Goal: Task Accomplishment & Management: Manage account settings

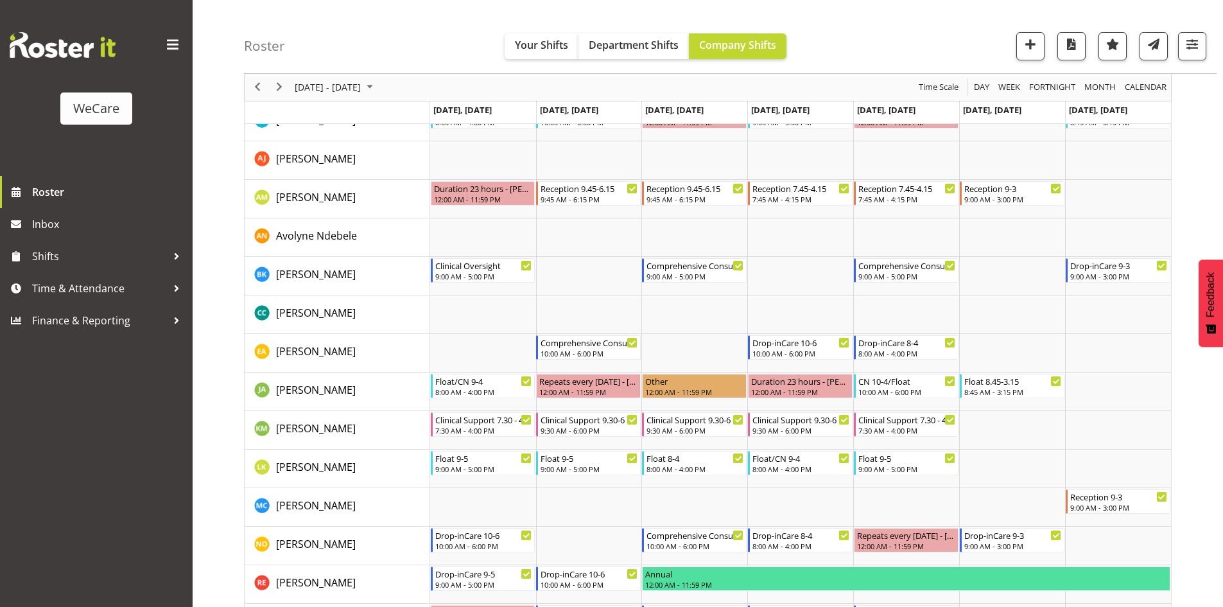
scroll to position [899, 0]
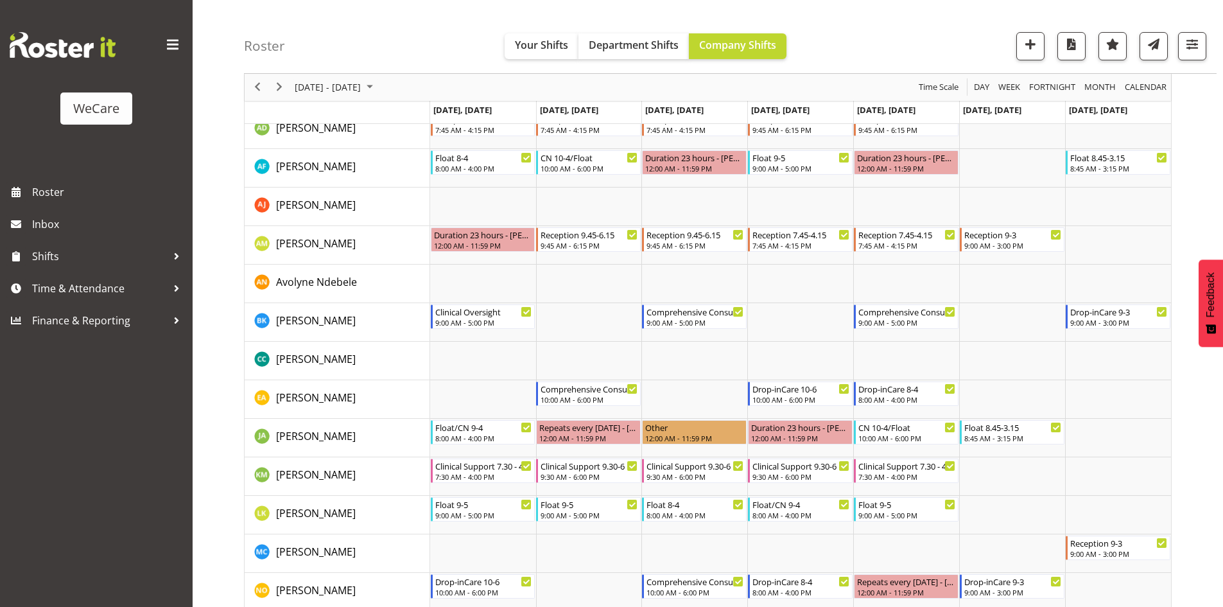
scroll to position [835, 0]
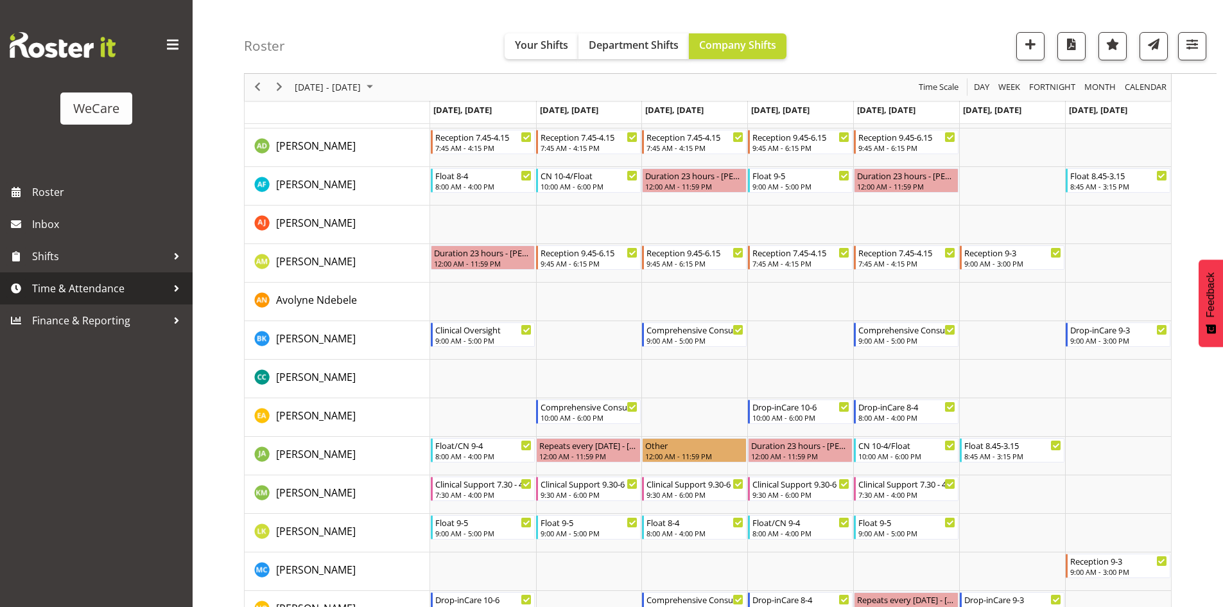
click at [124, 290] on span "Time & Attendance" at bounding box center [99, 288] width 135 height 19
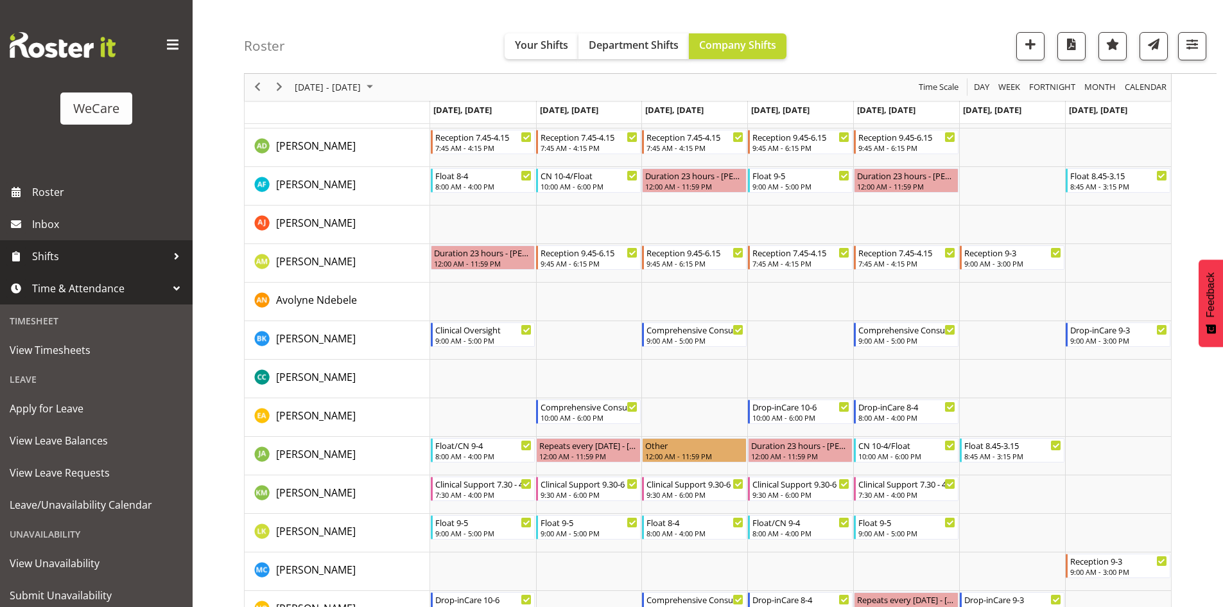
click at [94, 264] on span "Shifts" at bounding box center [99, 256] width 135 height 19
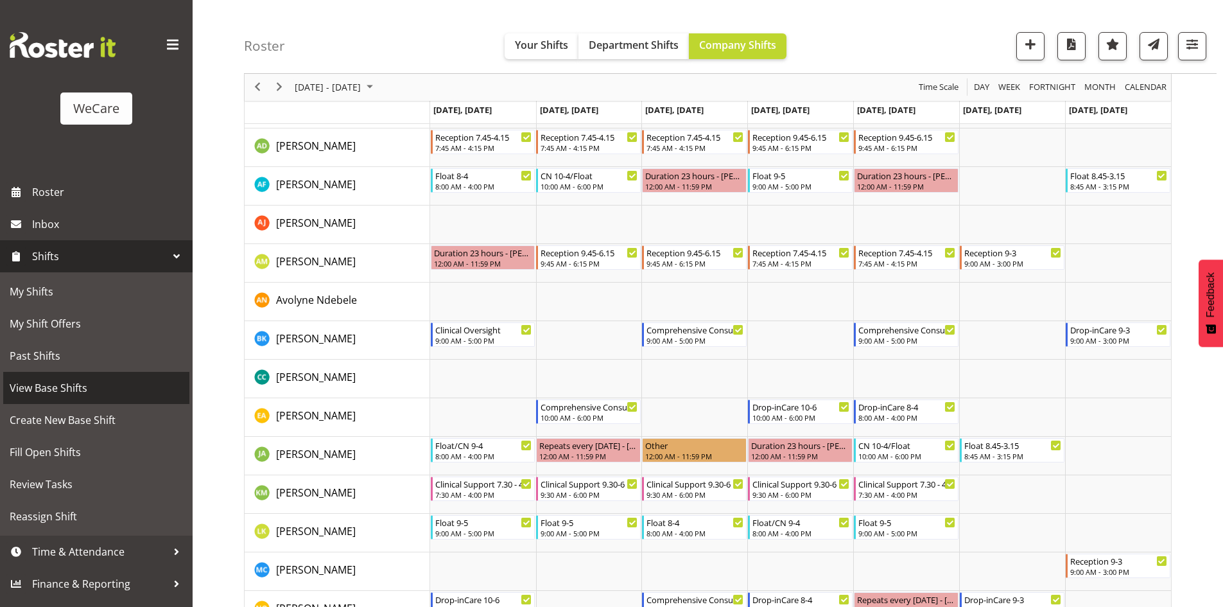
click at [116, 391] on span "View Base Shifts" at bounding box center [96, 387] width 173 height 19
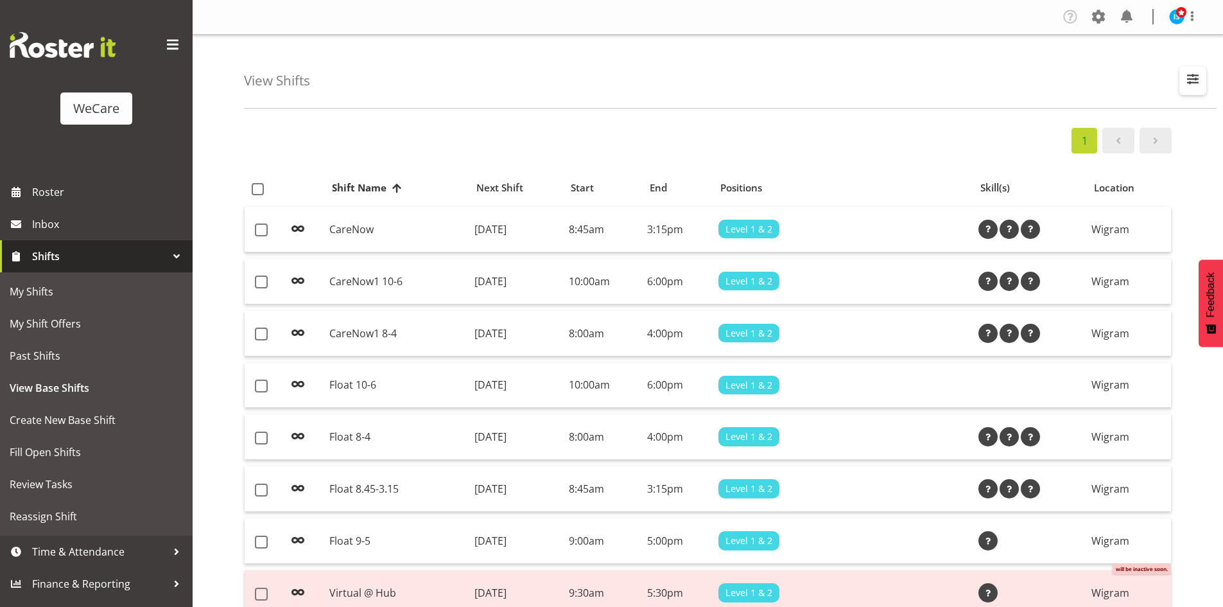
click at [1200, 78] on span "button" at bounding box center [1192, 79] width 17 height 17
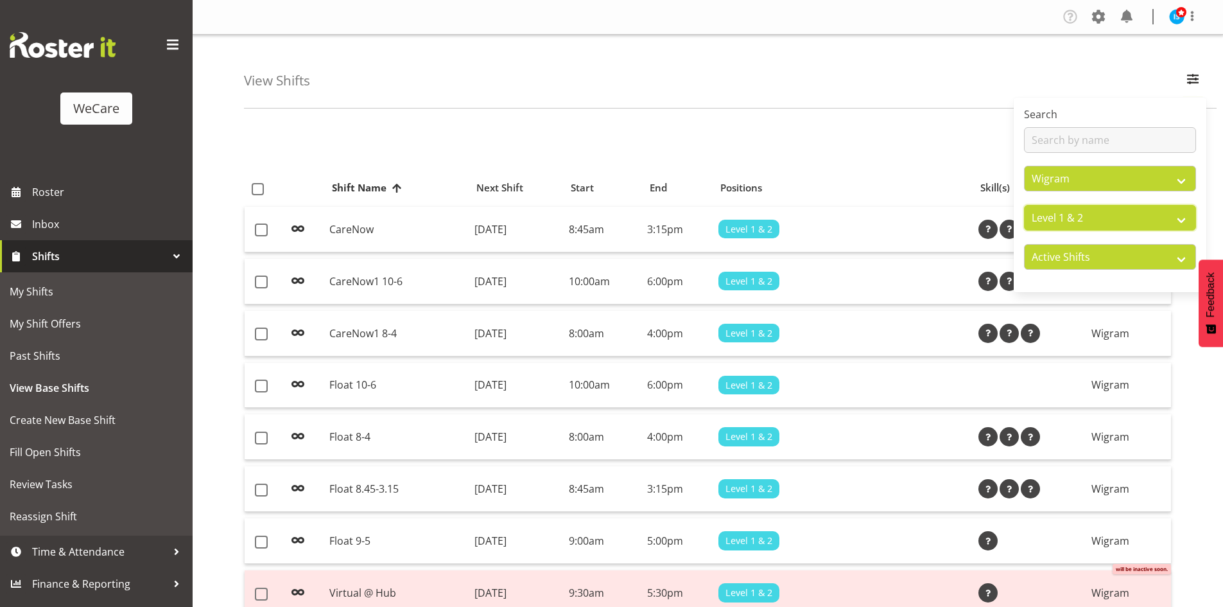
click at [1083, 214] on select "All Departments Clinical Support Customer Care Level 1 & 2 Level 3" at bounding box center [1110, 218] width 172 height 26
select select "868"
click at [1024, 205] on select "All Departments Clinical Support Customer Care Level 1 & 2 Level 3" at bounding box center [1110, 218] width 172 height 26
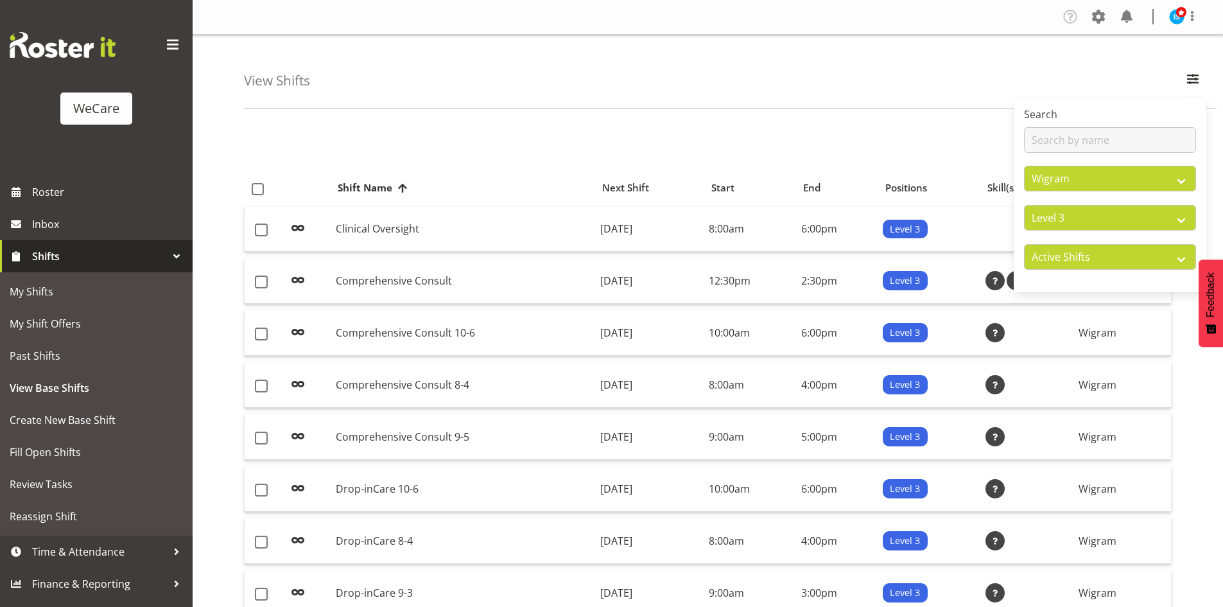
click at [854, 73] on div "View Shifts Search All Locations Business Support Office Faringdon Ilam Lincoln…" at bounding box center [730, 72] width 973 height 74
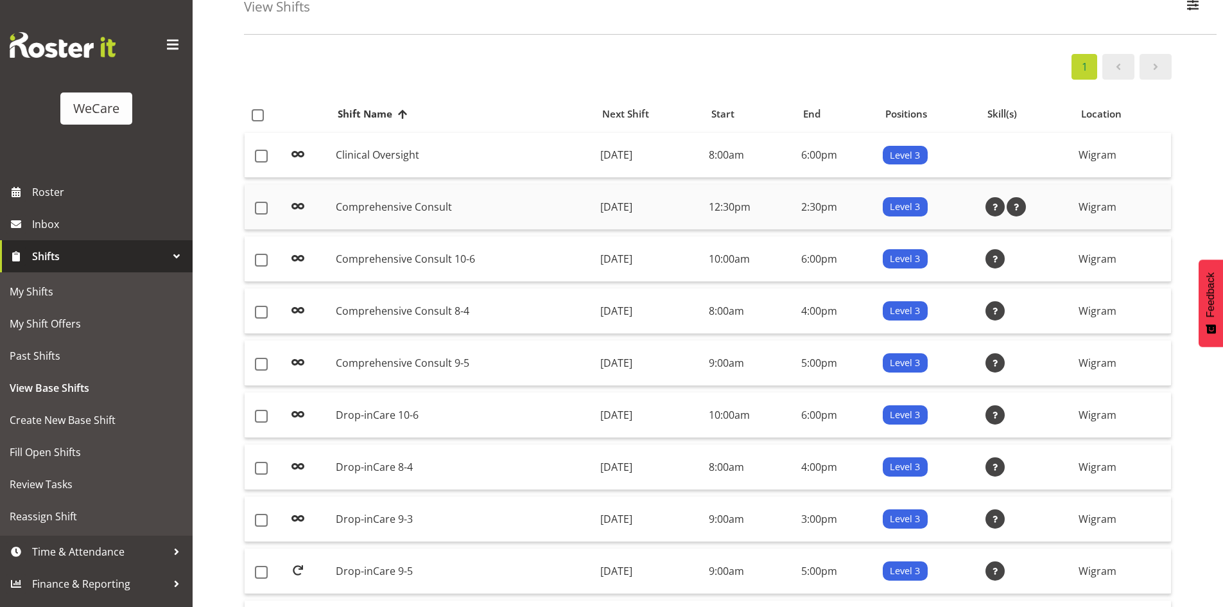
scroll to position [182, 0]
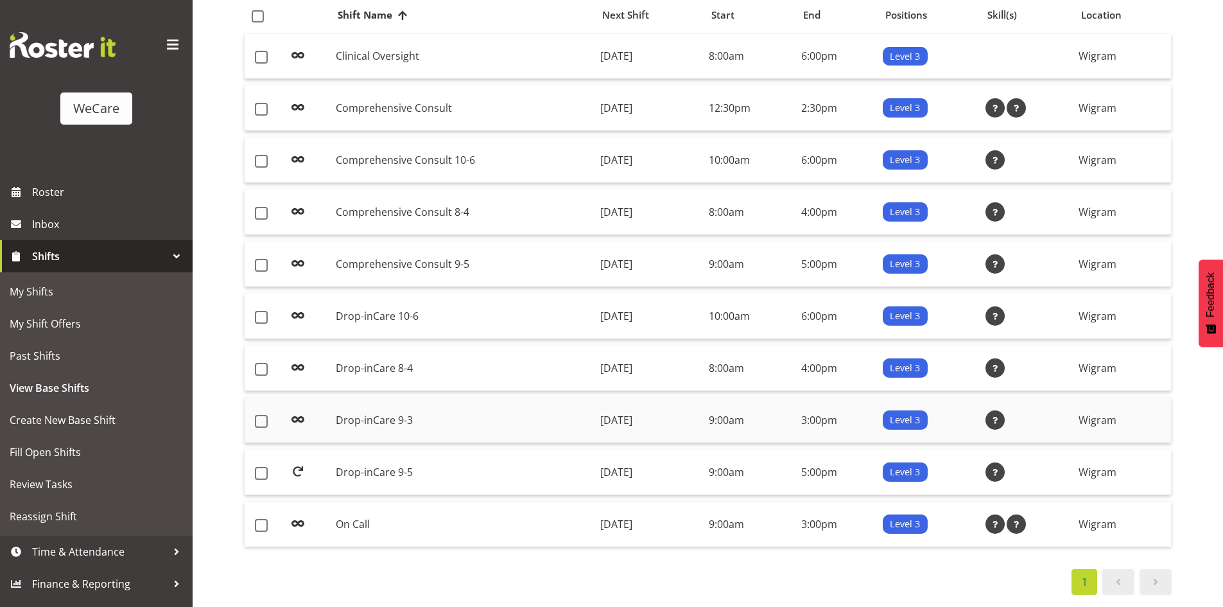
click at [423, 412] on td "Drop-inCare 9-3" at bounding box center [463, 420] width 264 height 46
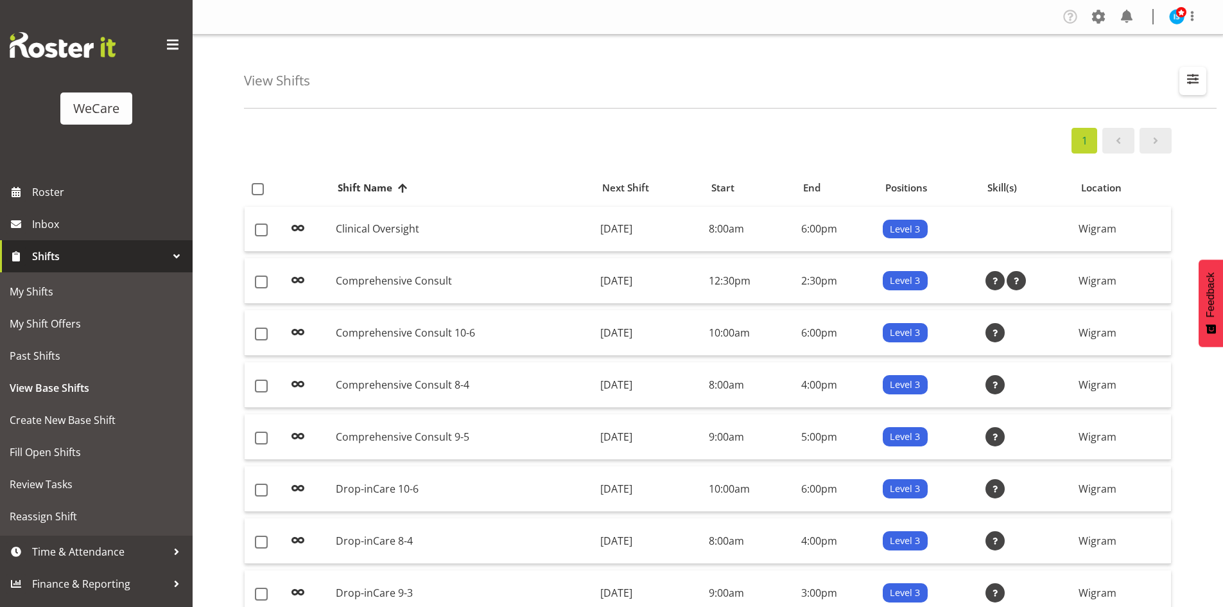
click at [1188, 82] on span "button" at bounding box center [1192, 79] width 17 height 17
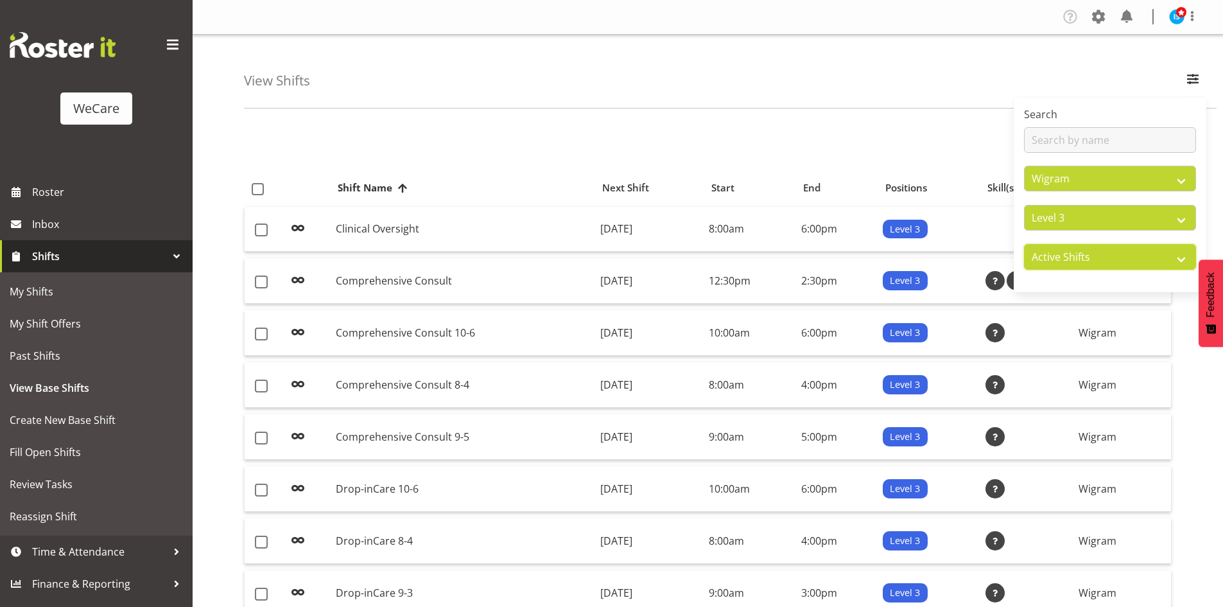
click at [1121, 254] on select "Active Shifts Inactive Shifts" at bounding box center [1110, 257] width 172 height 26
select select "inactive"
click at [1024, 244] on select "Active Shifts Inactive Shifts" at bounding box center [1110, 257] width 172 height 26
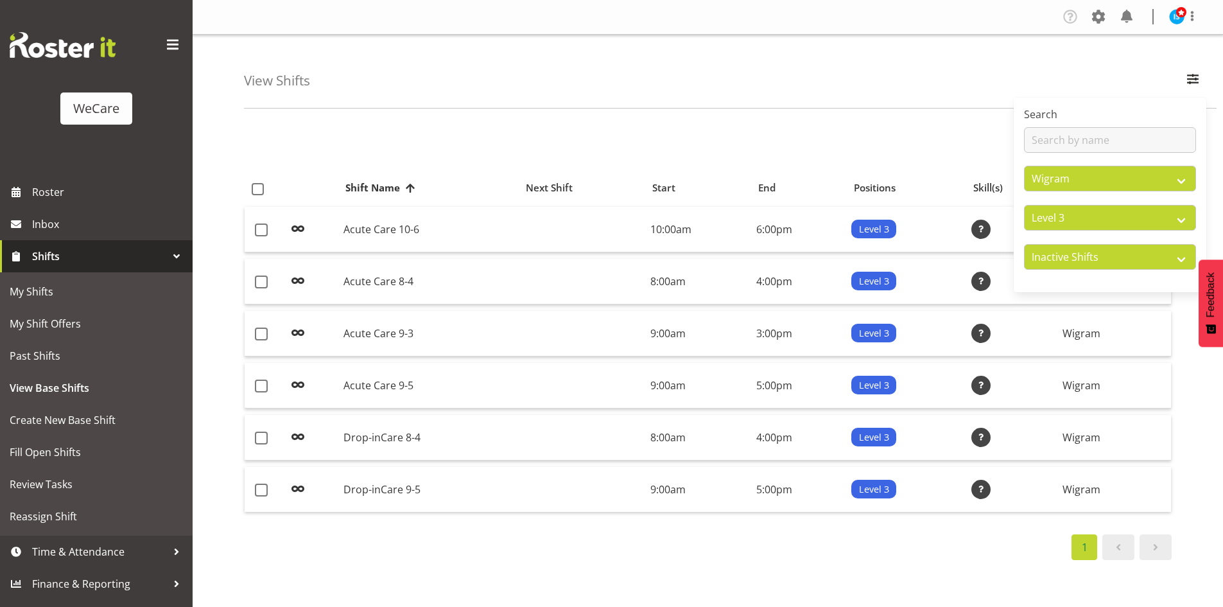
click at [813, 96] on div "View Shifts Search All Locations Business Support Office Faringdon Ilam Lincoln…" at bounding box center [730, 72] width 973 height 74
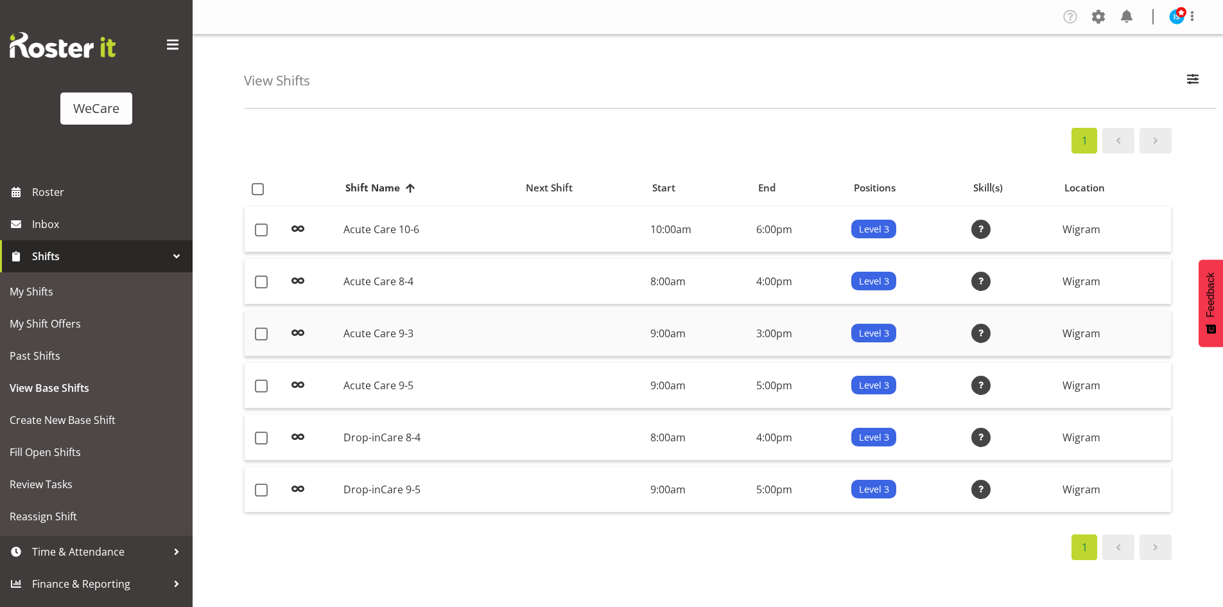
click at [437, 338] on td "Acute Care 9-3" at bounding box center [428, 334] width 180 height 46
click at [469, 325] on td "Acute Care 9-3" at bounding box center [428, 334] width 180 height 46
click at [50, 182] on span "Roster" at bounding box center [109, 191] width 154 height 19
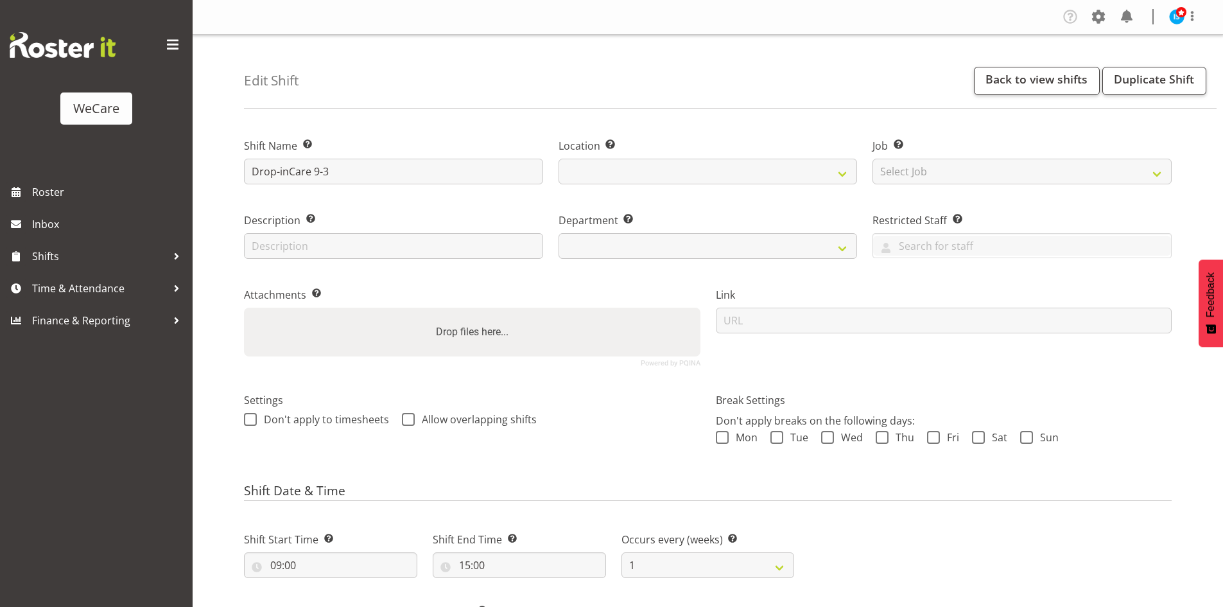
select select
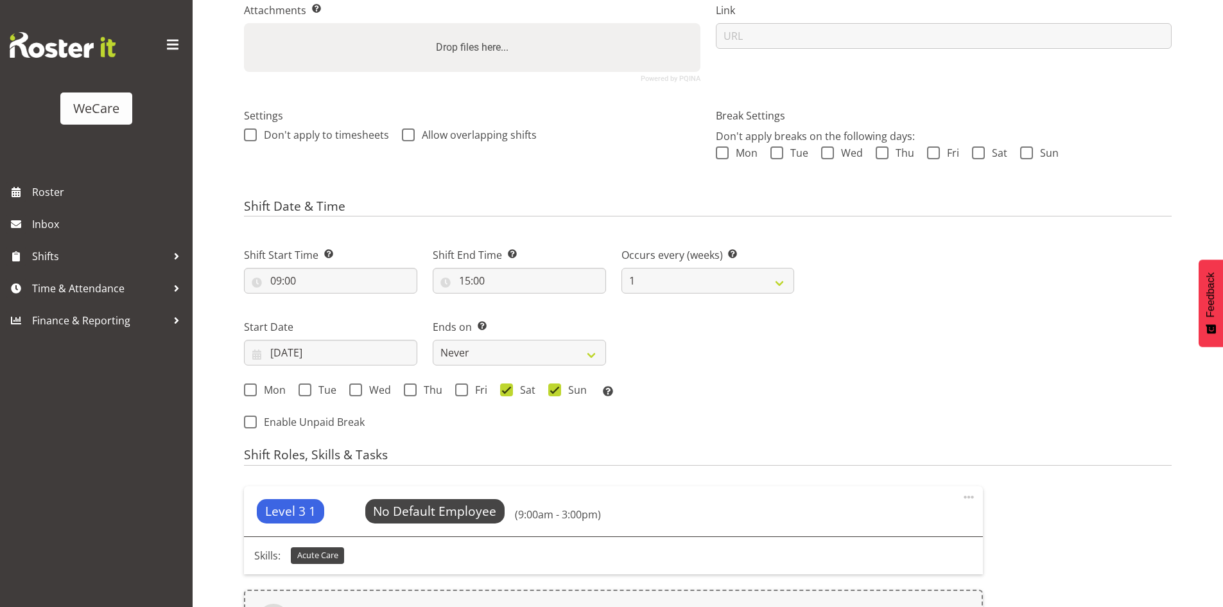
select select "1201"
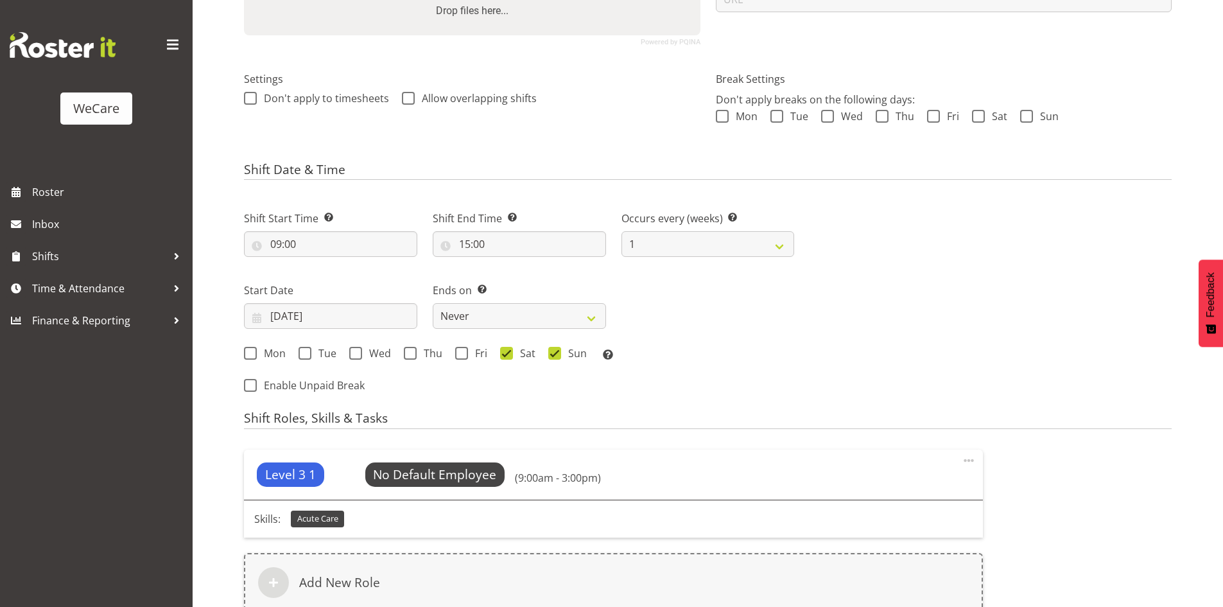
select select "868"
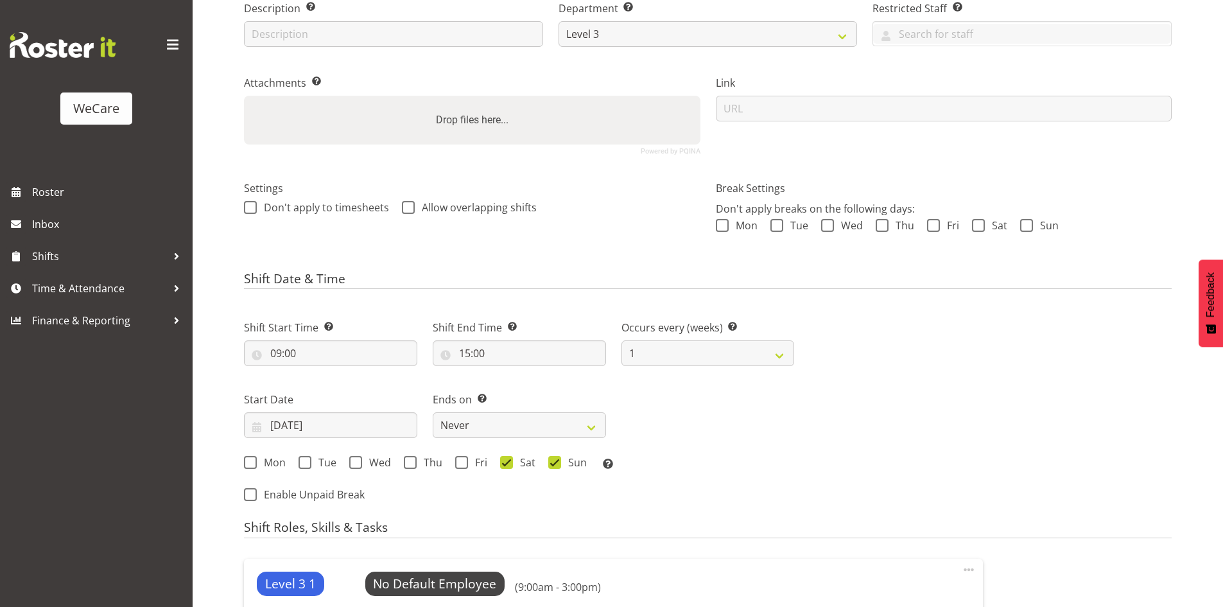
scroll to position [0, 0]
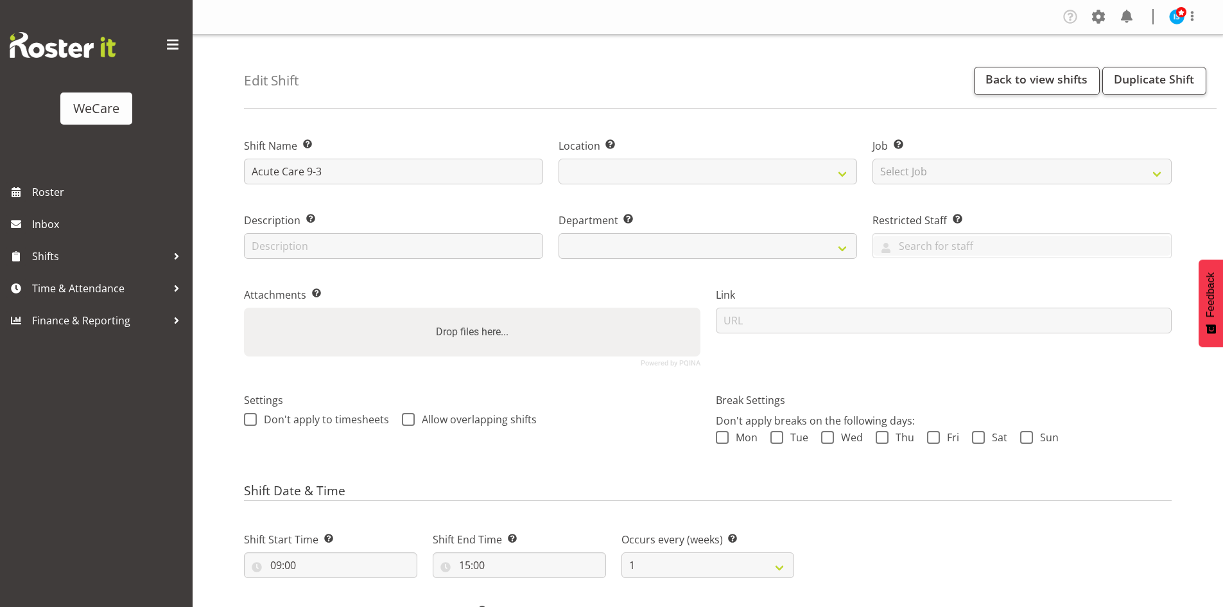
select select
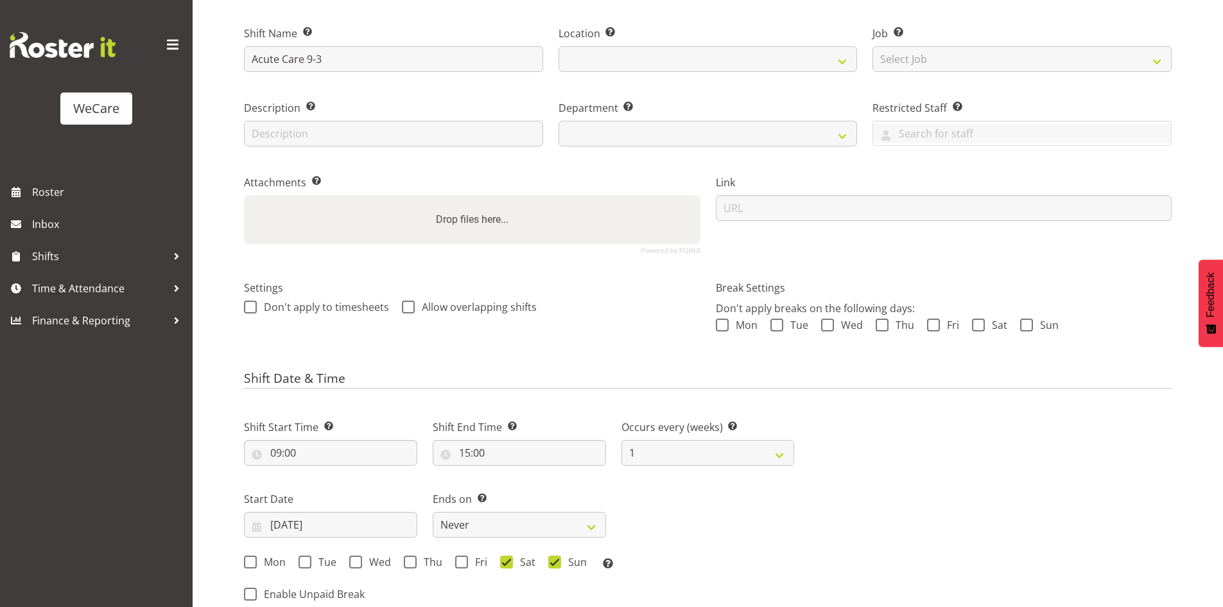
scroll to position [193, 0]
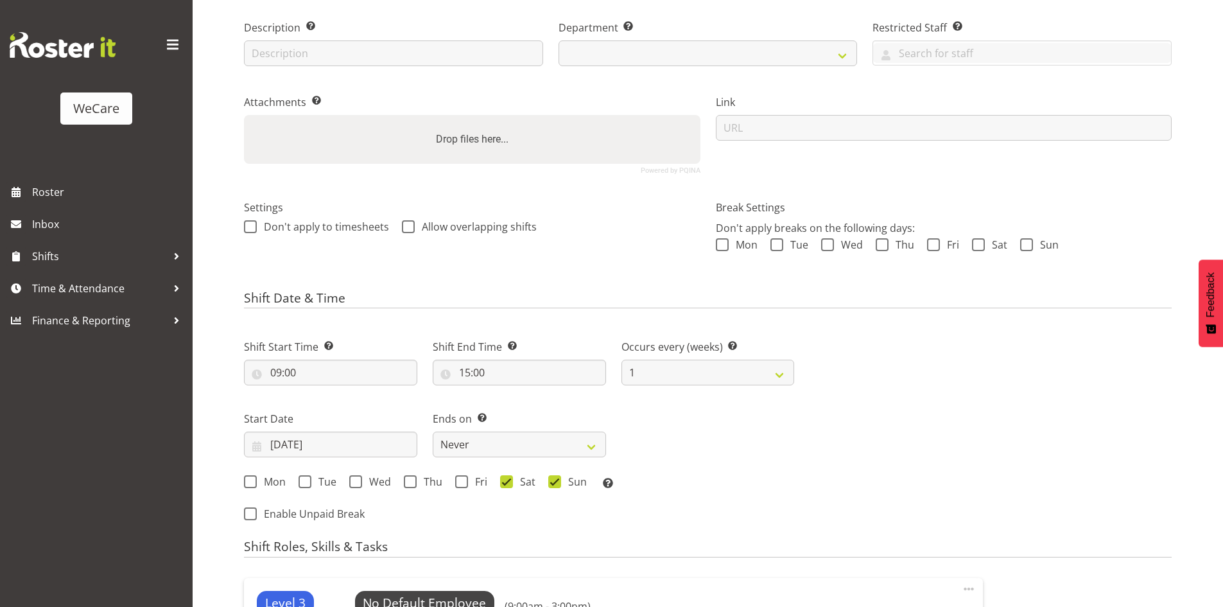
select select
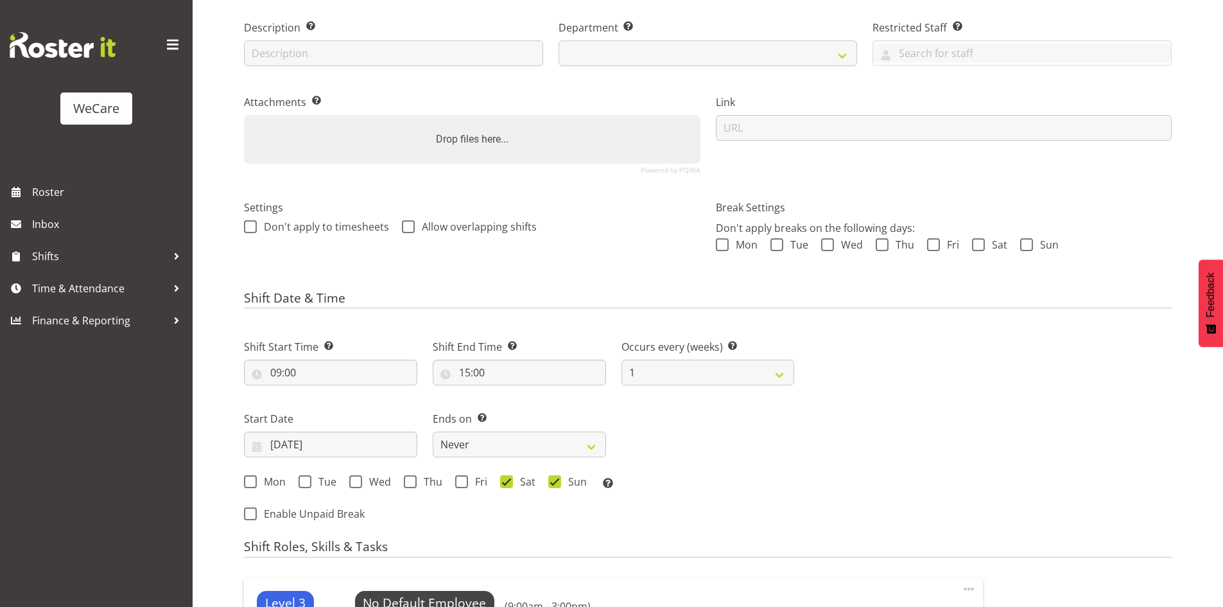
select select "868"
select select "1201"
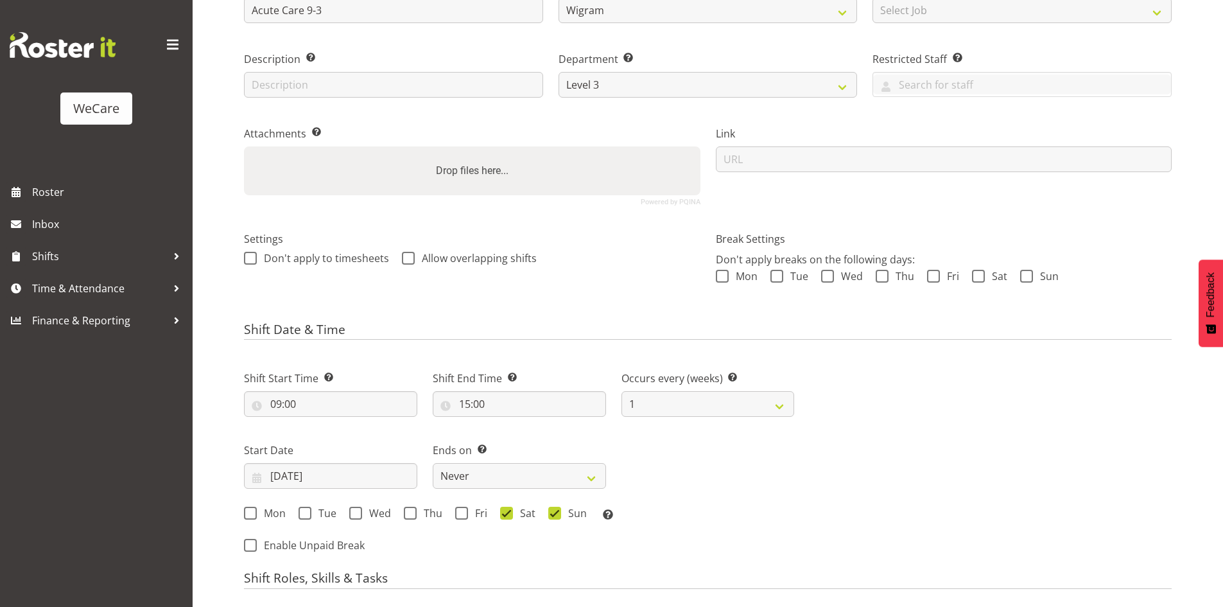
scroll to position [0, 0]
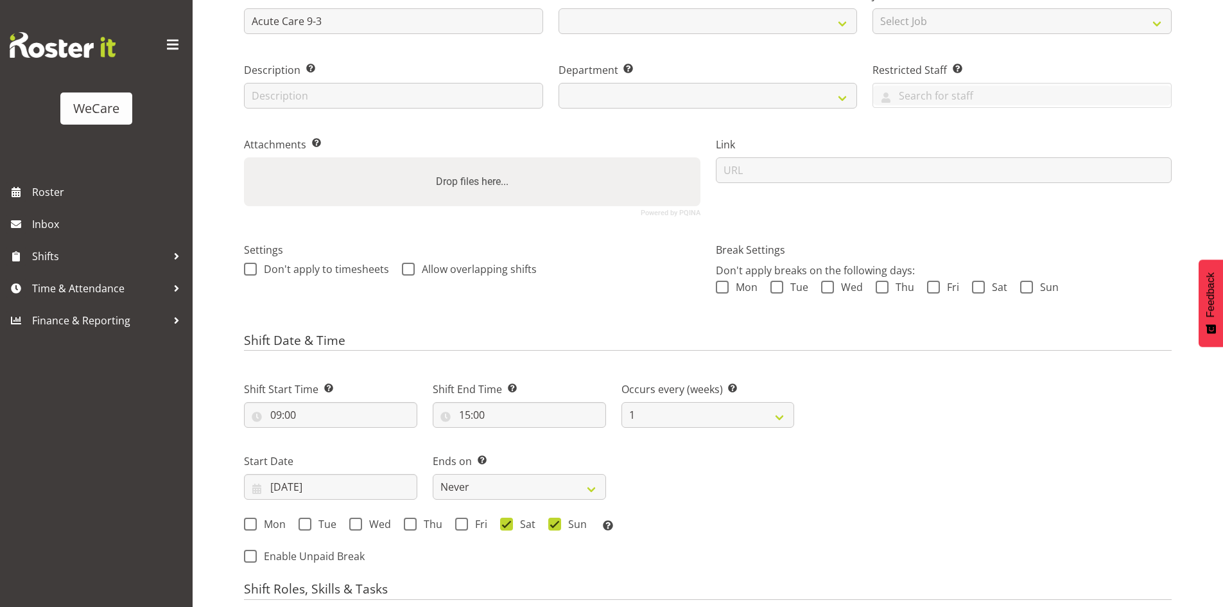
select select
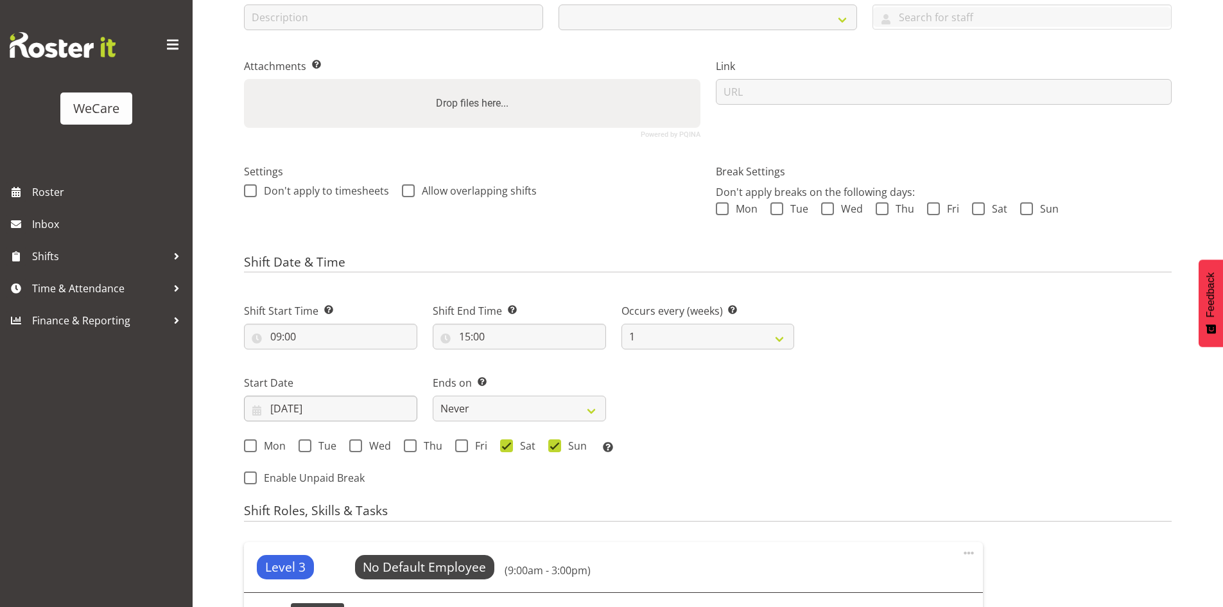
scroll to position [385, 0]
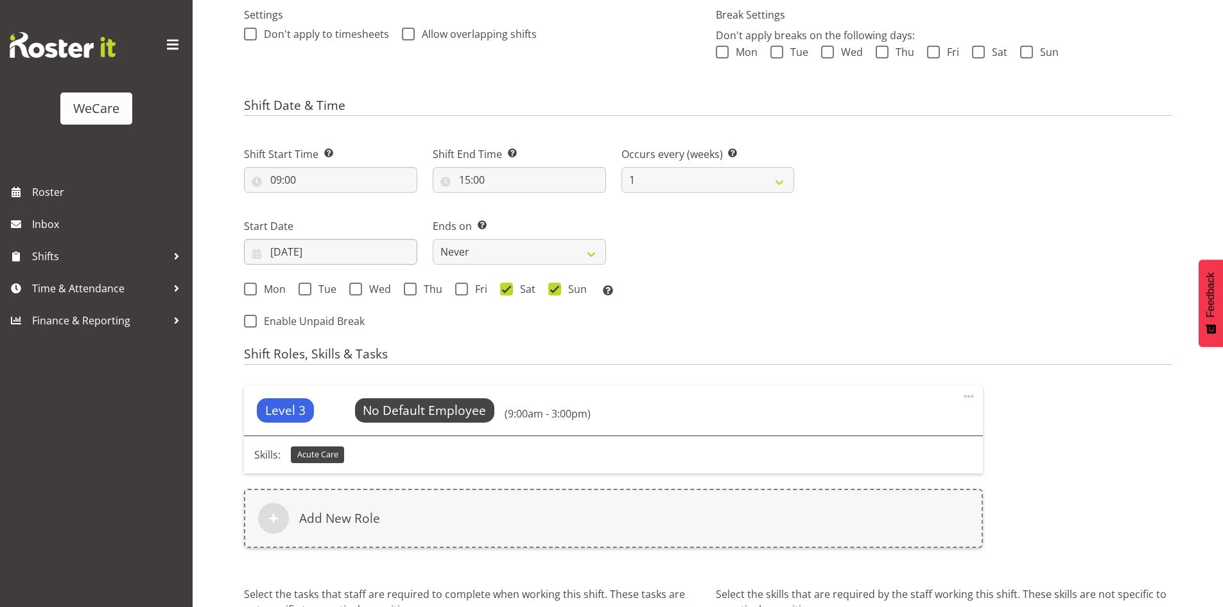
select select
select select "1201"
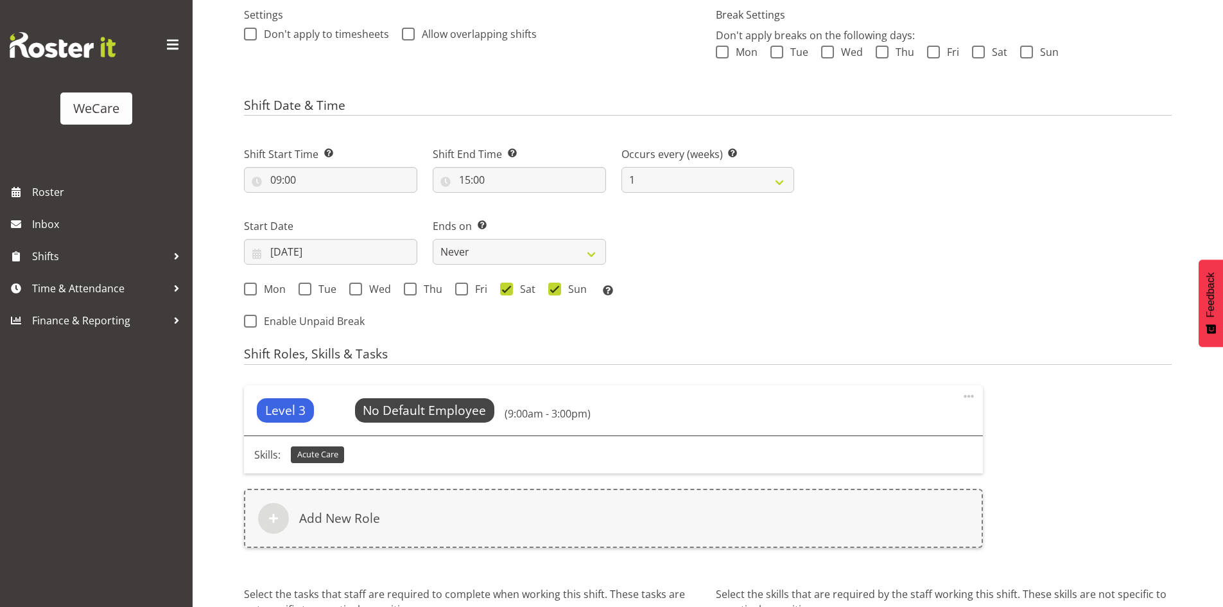
select select "868"
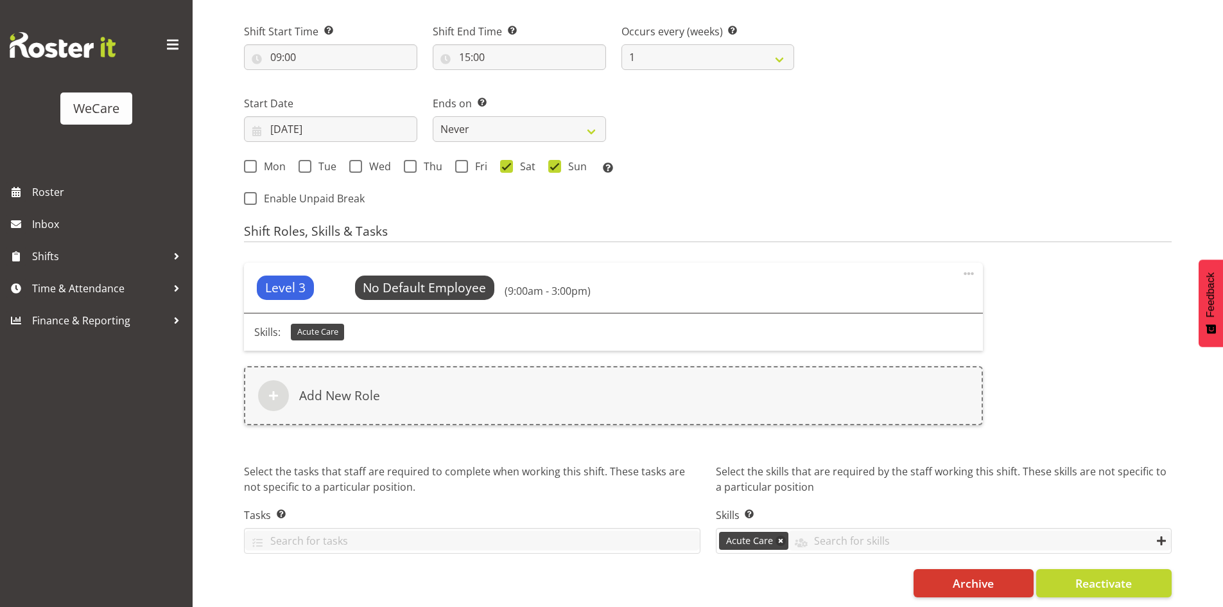
scroll to position [68, 0]
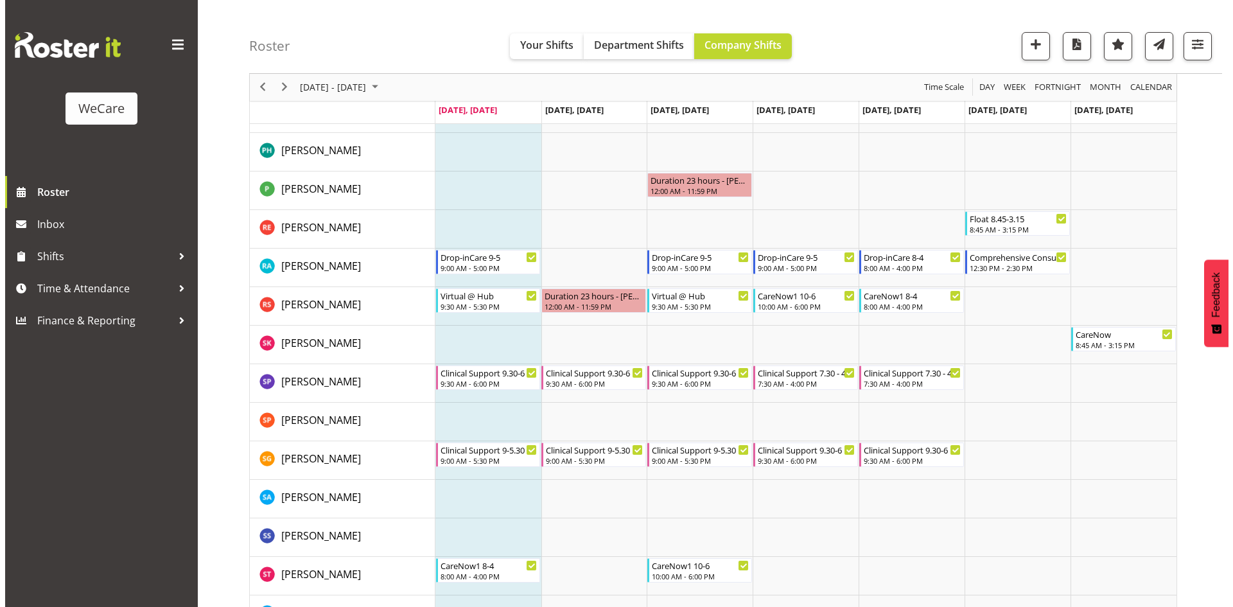
scroll to position [5457, 0]
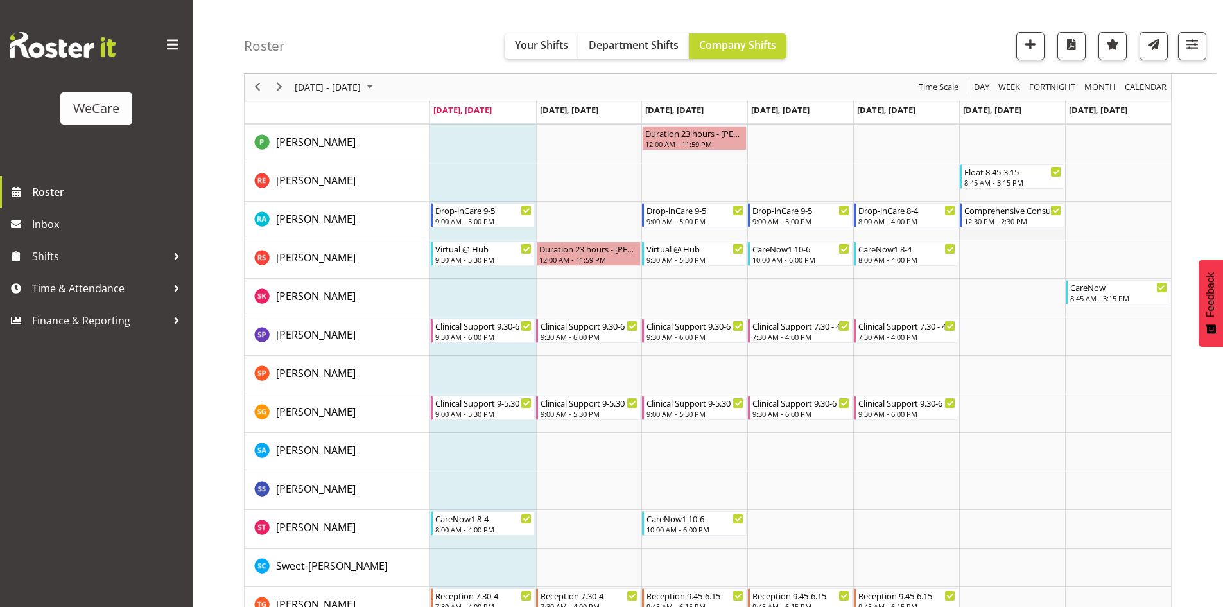
click at [1014, 230] on td "Timeline Week of August 18, 2025" at bounding box center [1012, 221] width 106 height 39
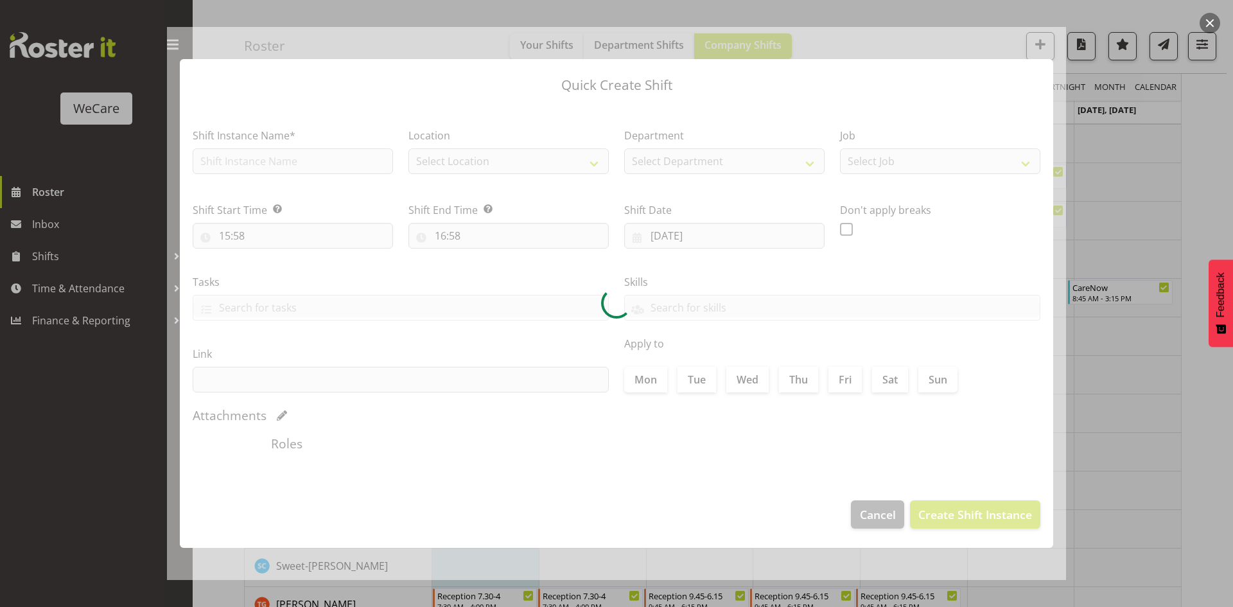
type input "[DATE]"
checkbox input "true"
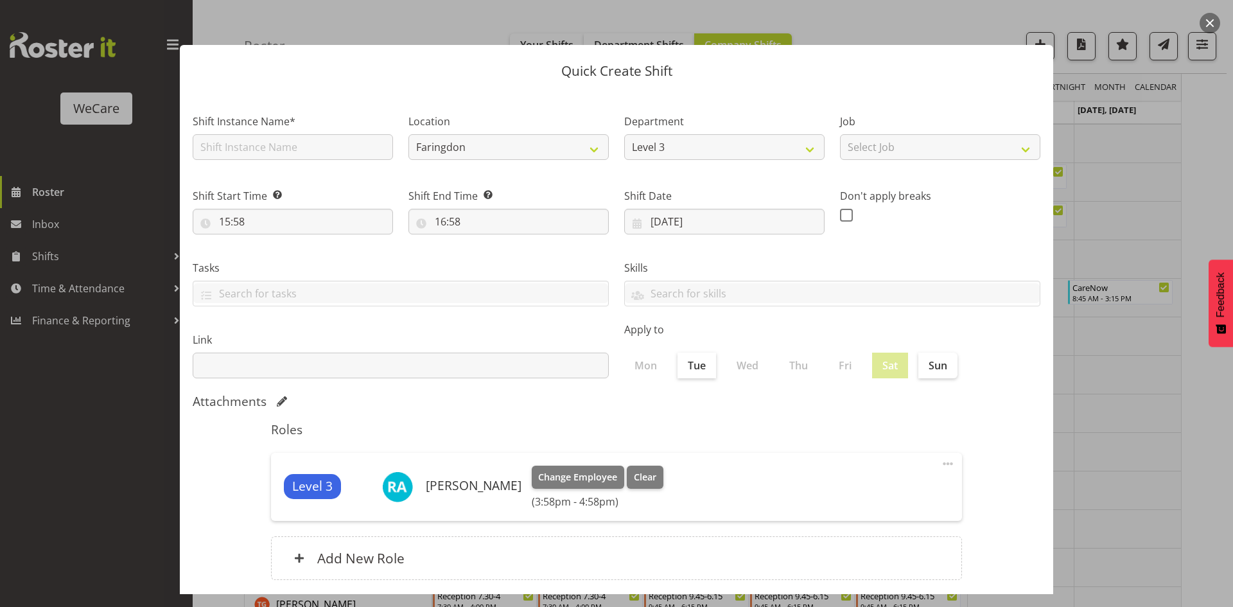
click at [317, 160] on div "Shift Instance Name*" at bounding box center [293, 133] width 216 height 74
click at [307, 151] on input "text" at bounding box center [293, 147] width 200 height 26
type input "Drop-inCare 9-12.30"
click at [230, 223] on input "15:58" at bounding box center [293, 222] width 200 height 26
click at [284, 260] on select "00 01 02 03 04 05 06 07 08 09 10 11 12 13 14 15 16 17 18 19 20 21 22 23" at bounding box center [280, 255] width 29 height 26
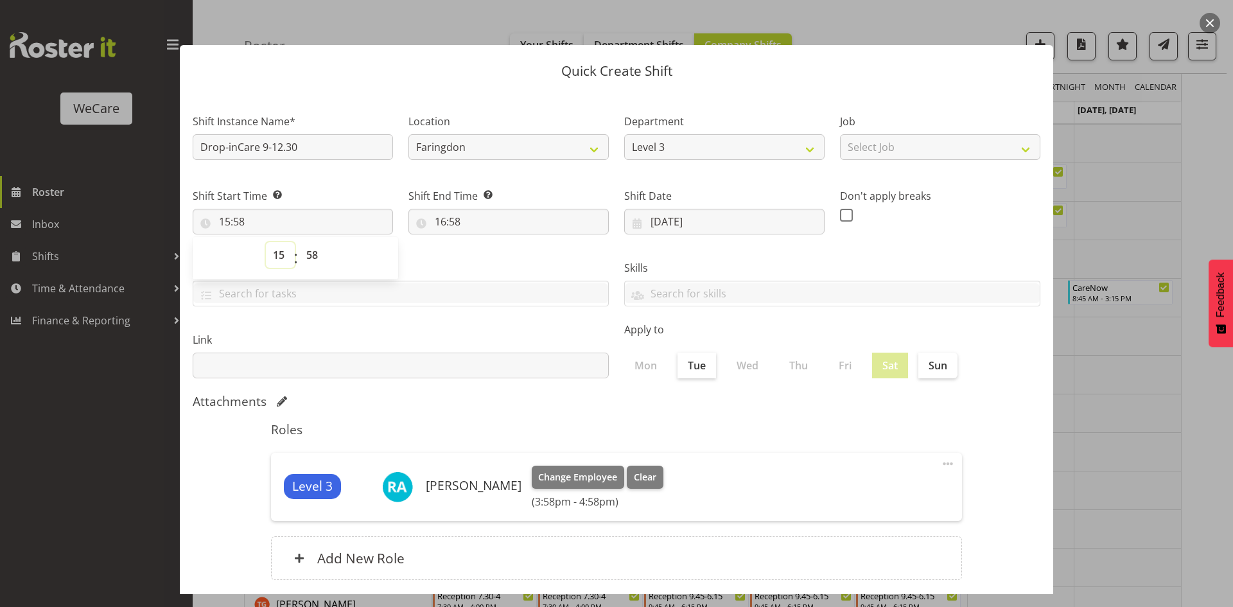
select select "9"
click at [266, 242] on select "00 01 02 03 04 05 06 07 08 09 10 11 12 13 14 15 16 17 18 19 20 21 22 23" at bounding box center [280, 255] width 29 height 26
type input "09:58"
select select "0"
type input "09:00"
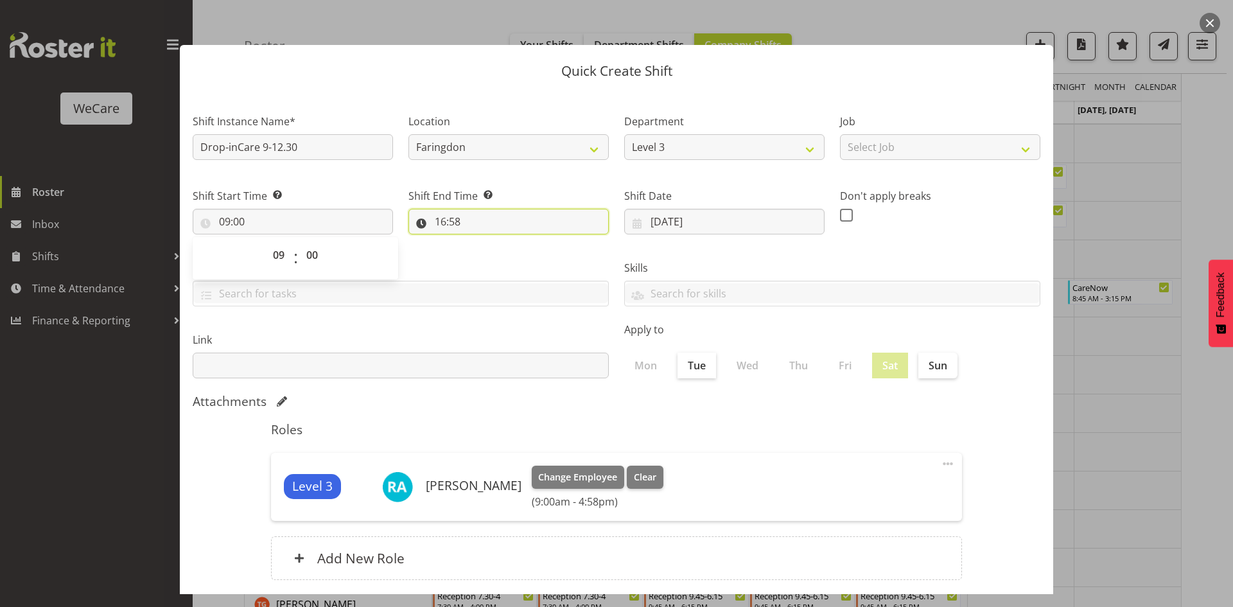
click at [442, 225] on input "16:58" at bounding box center [508, 222] width 200 height 26
click at [500, 255] on select "00 01 02 03 04 05 06 07 08 09 10 11 12 13 14 15 16 17 18 19 20 21 22 23" at bounding box center [495, 255] width 29 height 26
select select "12"
click at [481, 242] on select "00 01 02 03 04 05 06 07 08 09 10 11 12 13 14 15 16 17 18 19 20 21 22 23" at bounding box center [495, 255] width 29 height 26
type input "12:58"
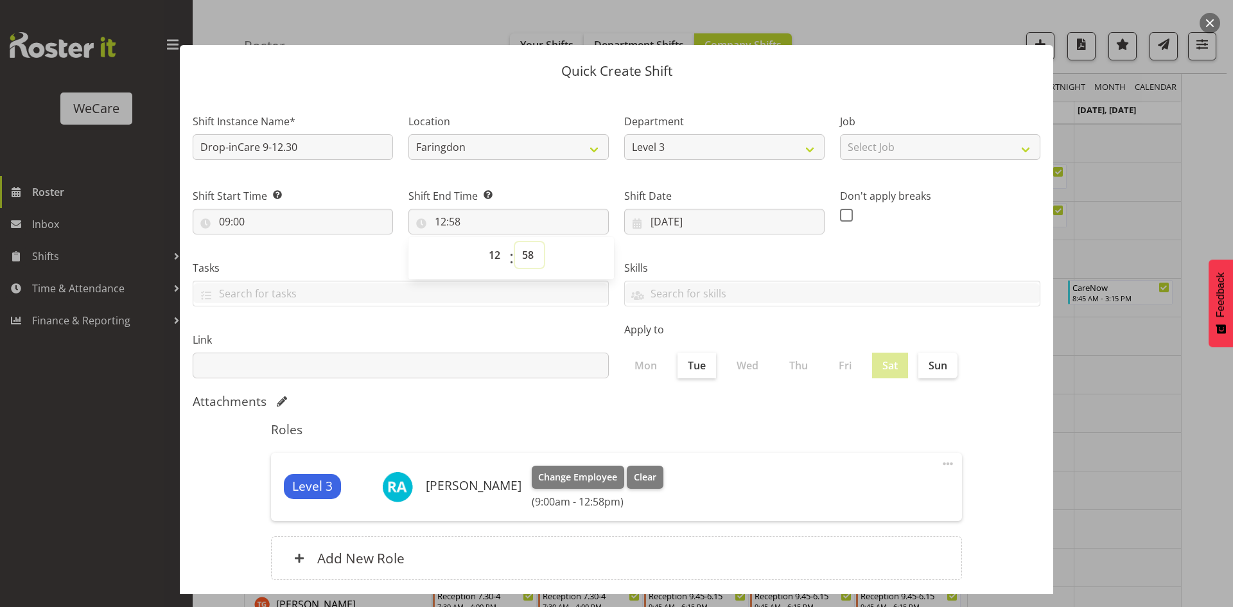
select select "30"
type input "12:30"
click at [519, 406] on div "Attachments" at bounding box center [616, 401] width 847 height 15
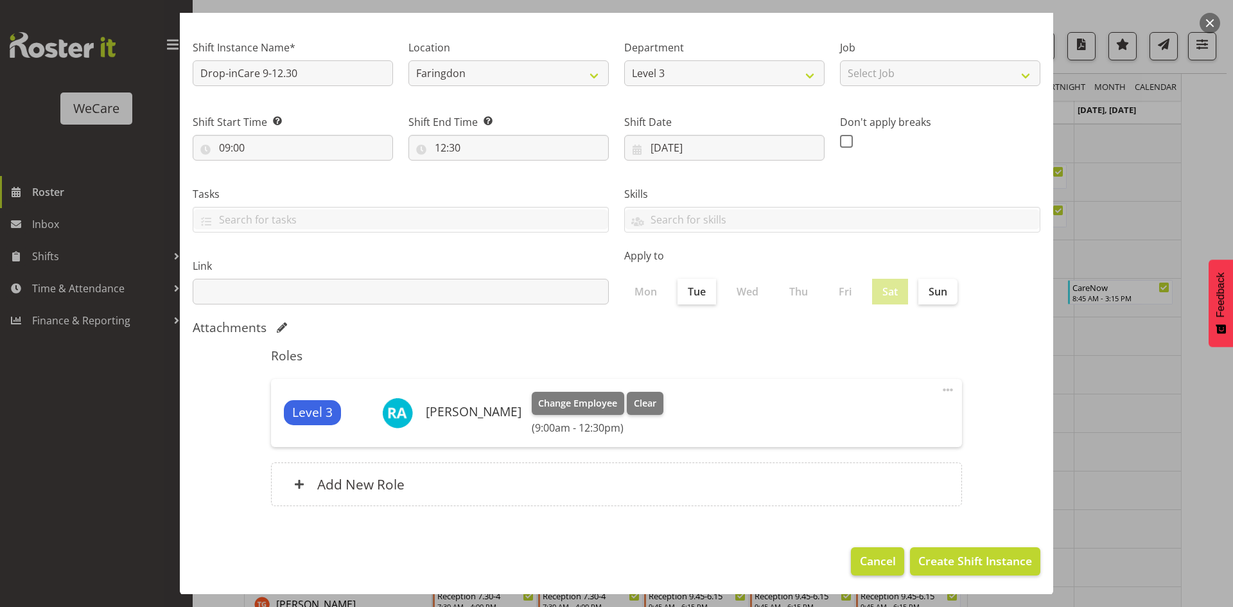
scroll to position [74, 0]
click at [451, 71] on select "Faringdon [GEOGRAPHIC_DATA]" at bounding box center [508, 73] width 200 height 26
select select "1201"
click at [408, 60] on select "Faringdon [GEOGRAPHIC_DATA]" at bounding box center [508, 73] width 200 height 26
click at [976, 567] on span "Create Shift Instance" at bounding box center [975, 559] width 114 height 17
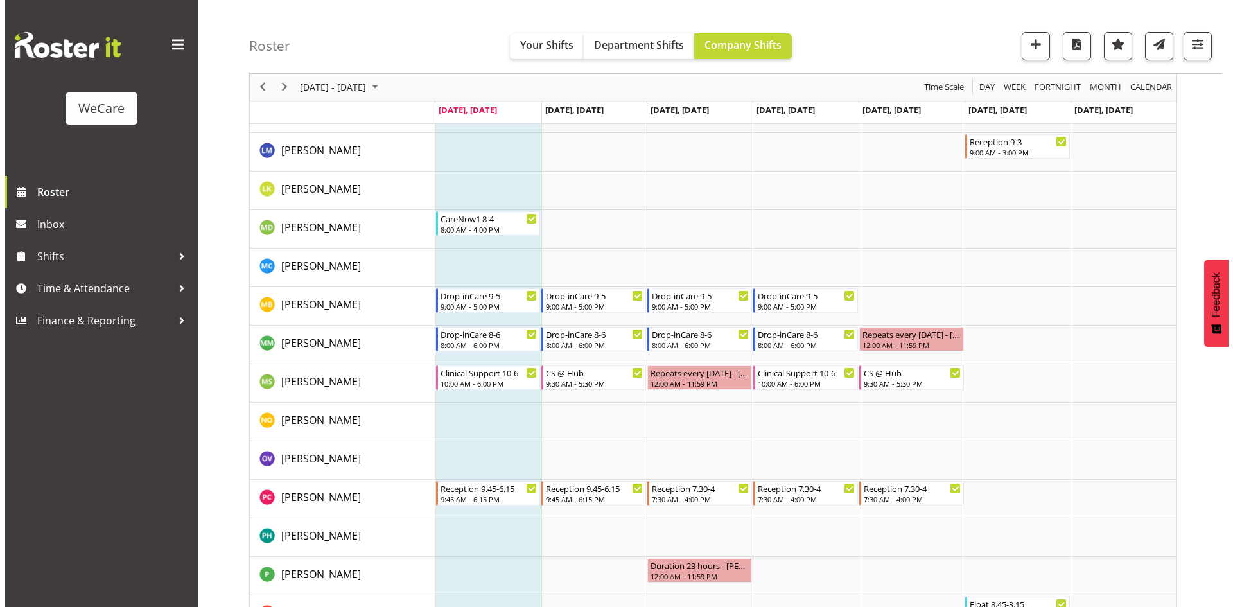
scroll to position [5457, 0]
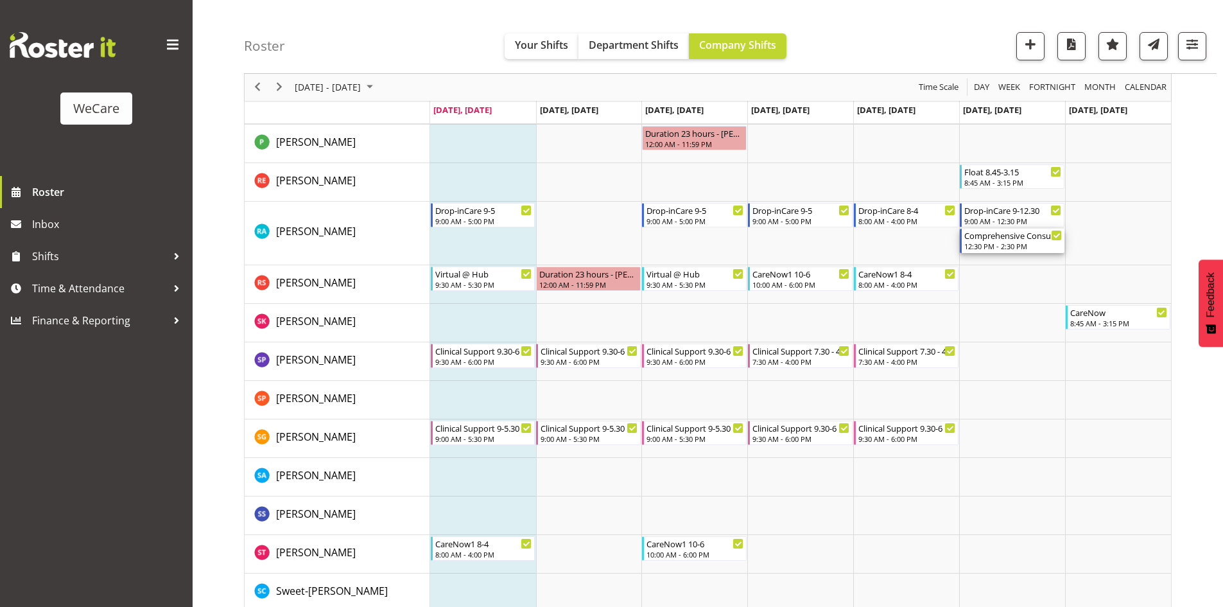
click at [1015, 243] on div "12:30 PM - 2:30 PM" at bounding box center [1013, 246] width 98 height 10
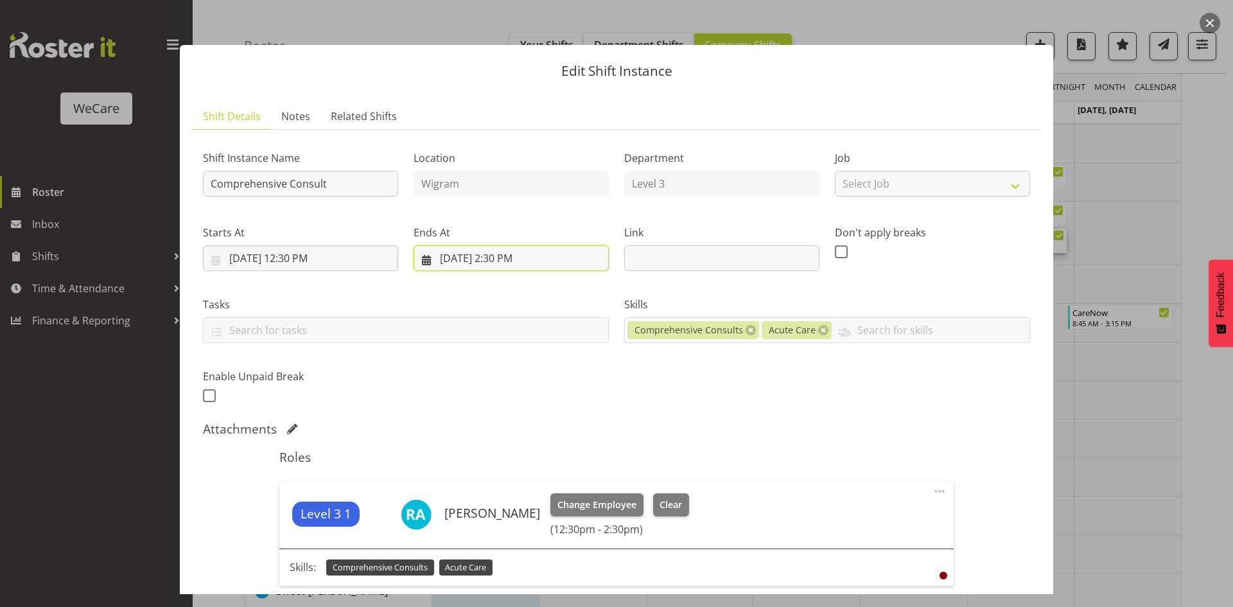
click at [505, 256] on input "[DATE] 2:30 PM" at bounding box center [510, 258] width 195 height 26
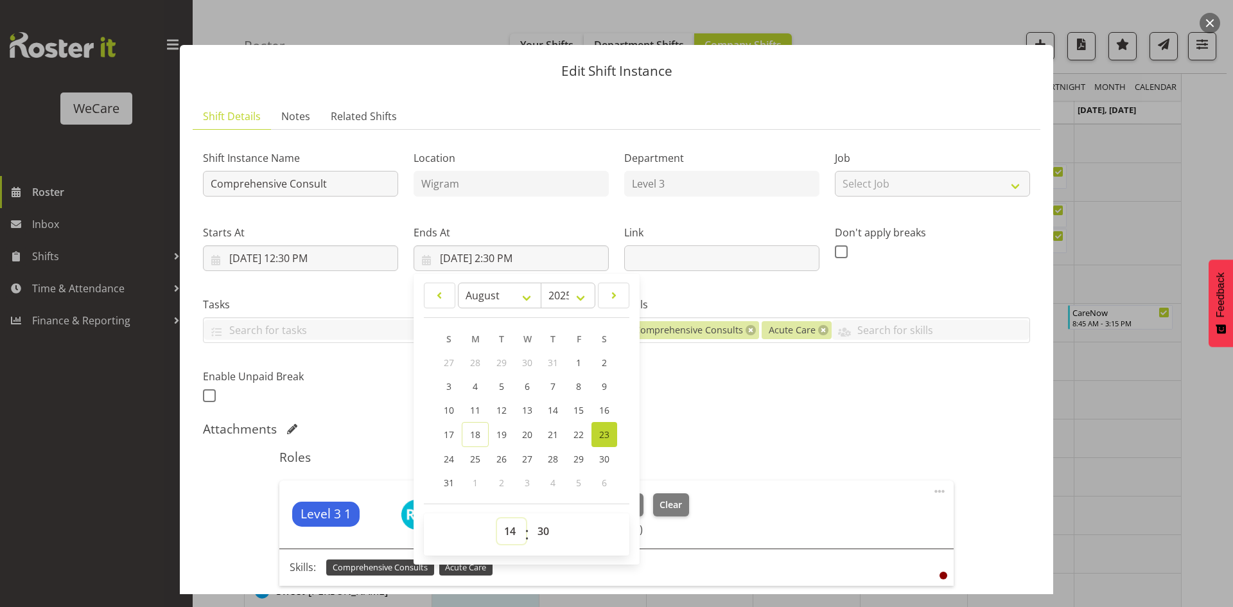
click at [508, 532] on select "00 01 02 03 04 05 06 07 08 09 10 11 12 13 14 15 16 17 18 19 20 21 22 23" at bounding box center [511, 531] width 29 height 26
select select "15"
click at [497, 518] on select "00 01 02 03 04 05 06 07 08 09 10 11 12 13 14 15 16 17 18 19 20 21 22 23" at bounding box center [511, 531] width 29 height 26
type input "[DATE] 3:30 PM"
select select "0"
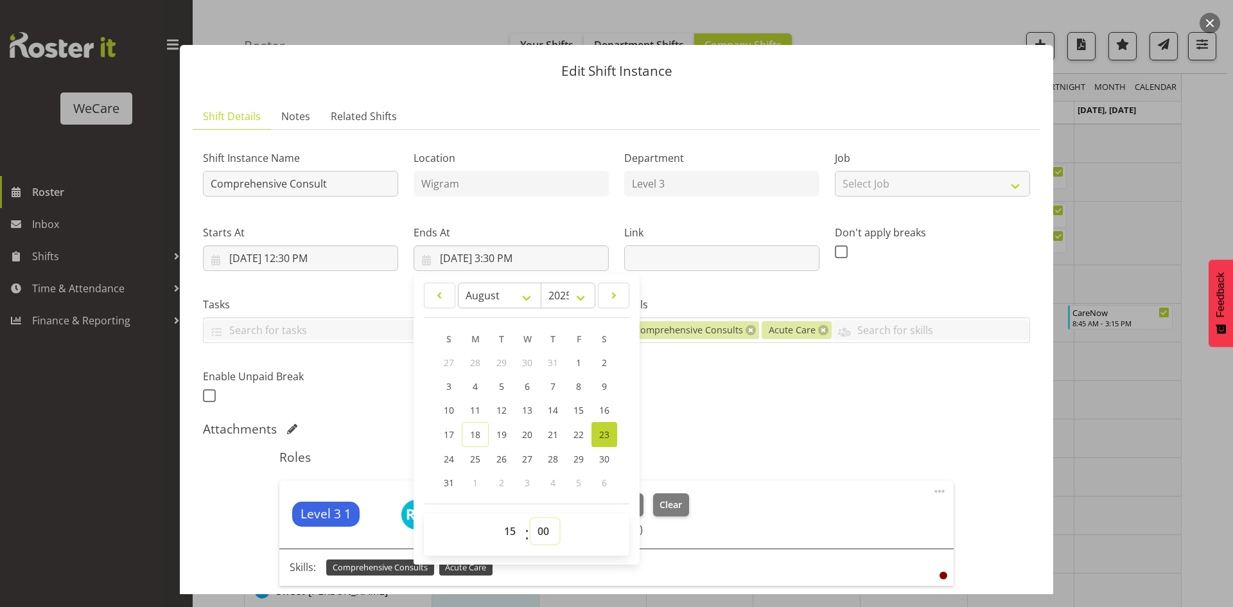
type input "[DATE] 3:00 PM"
click at [727, 500] on div "Level 3 1 [PERSON_NAME] Change Employee Clear (12:30pm - 3:00pm)" at bounding box center [615, 514] width 673 height 68
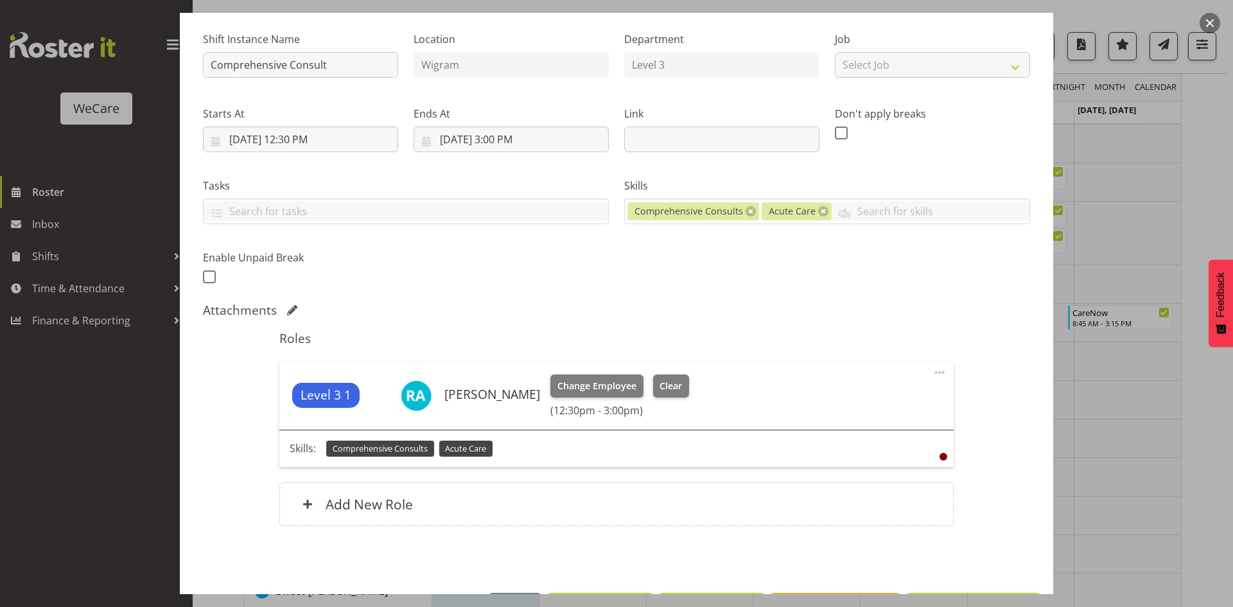
scroll to position [165, 0]
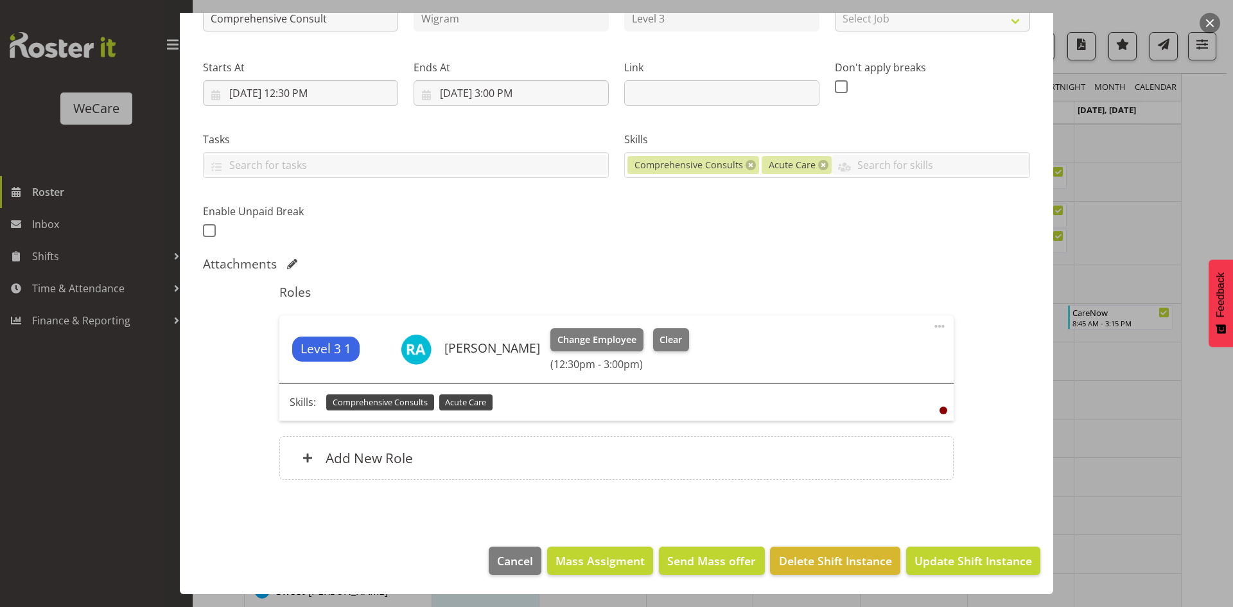
click at [960, 578] on footer "Cancel Mass Assigment Send Mass offer Delete Shift Instance Update Shift Instan…" at bounding box center [616, 563] width 873 height 60
click at [949, 564] on span "Update Shift Instance" at bounding box center [972, 560] width 117 height 17
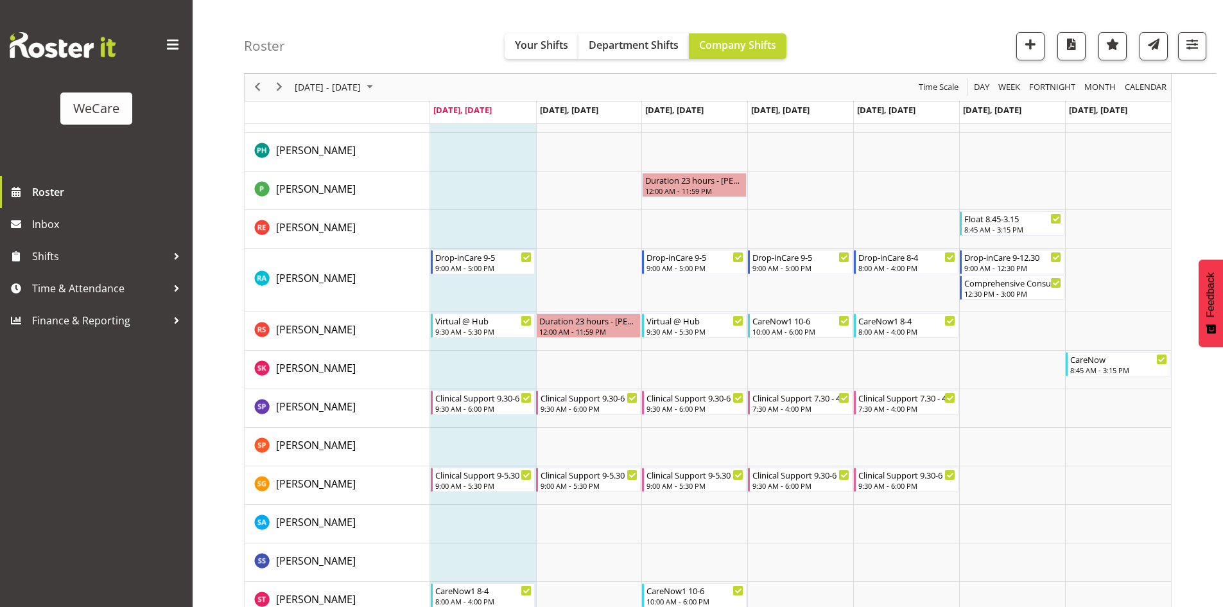
scroll to position [5392, 0]
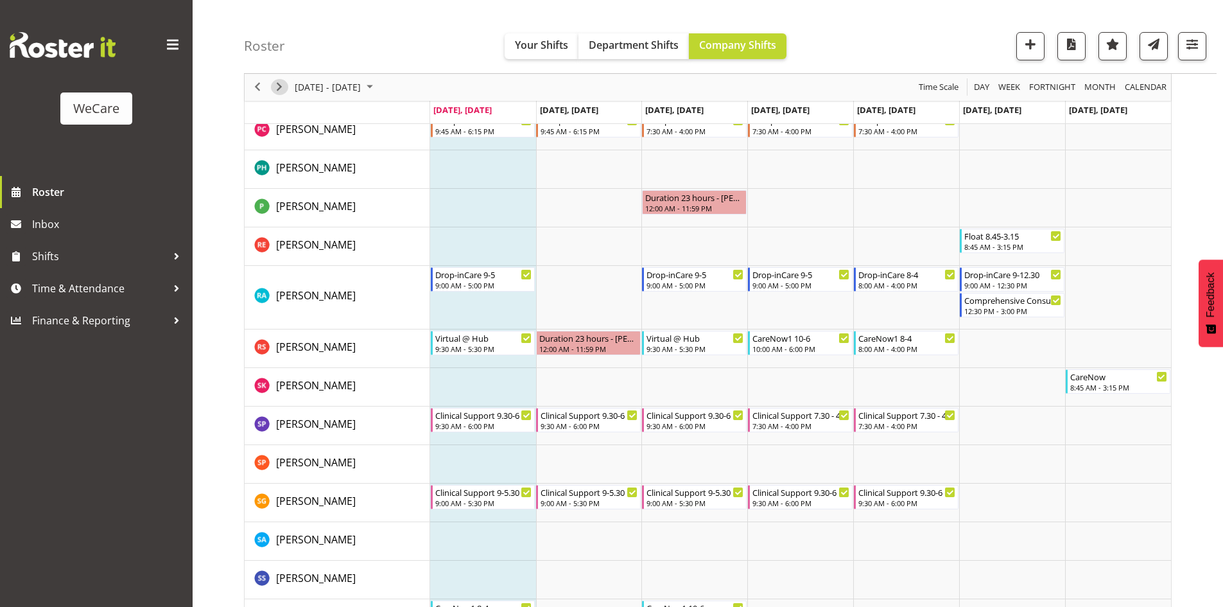
click at [281, 83] on span "Next" at bounding box center [279, 88] width 15 height 16
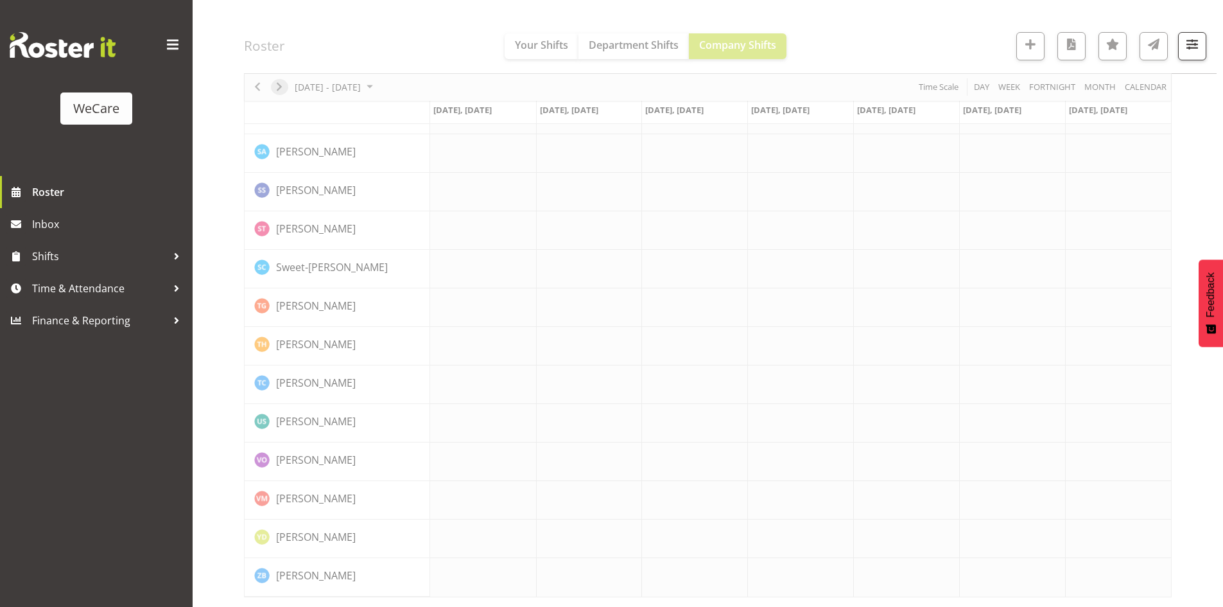
scroll to position [5323, 0]
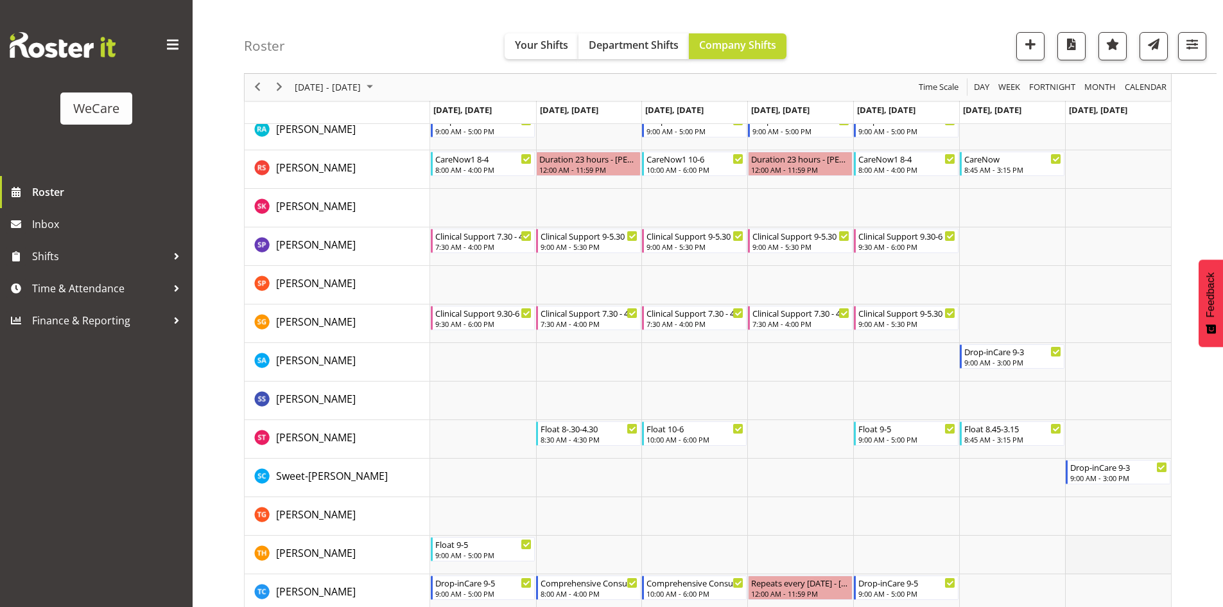
scroll to position [5521, 0]
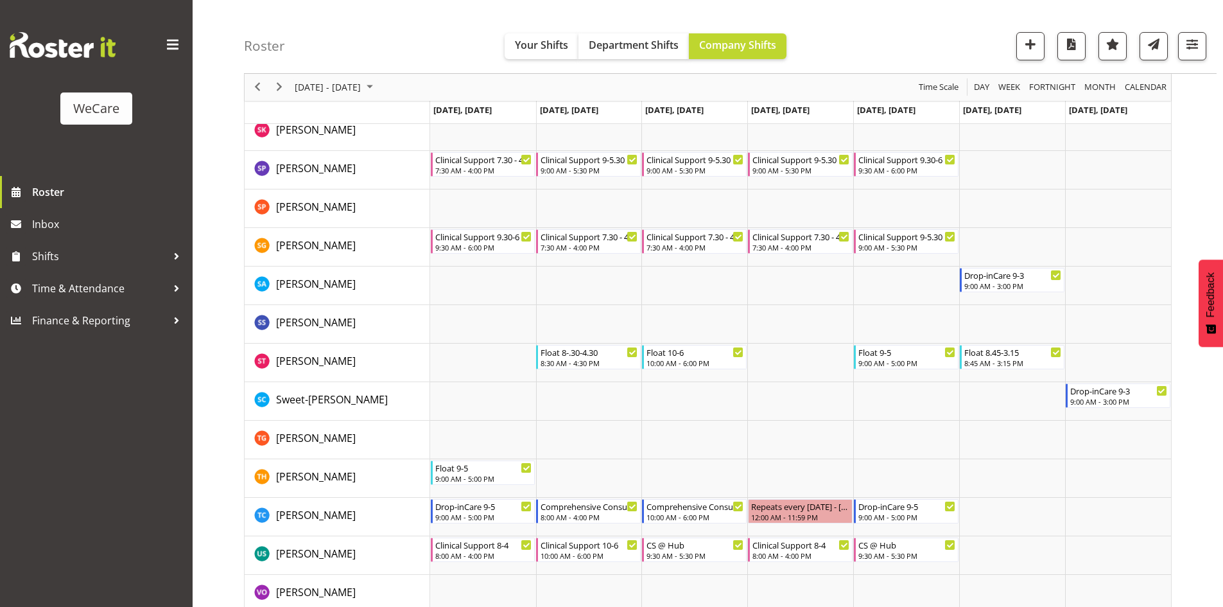
click at [1175, 39] on div at bounding box center [1187, 46] width 39 height 28
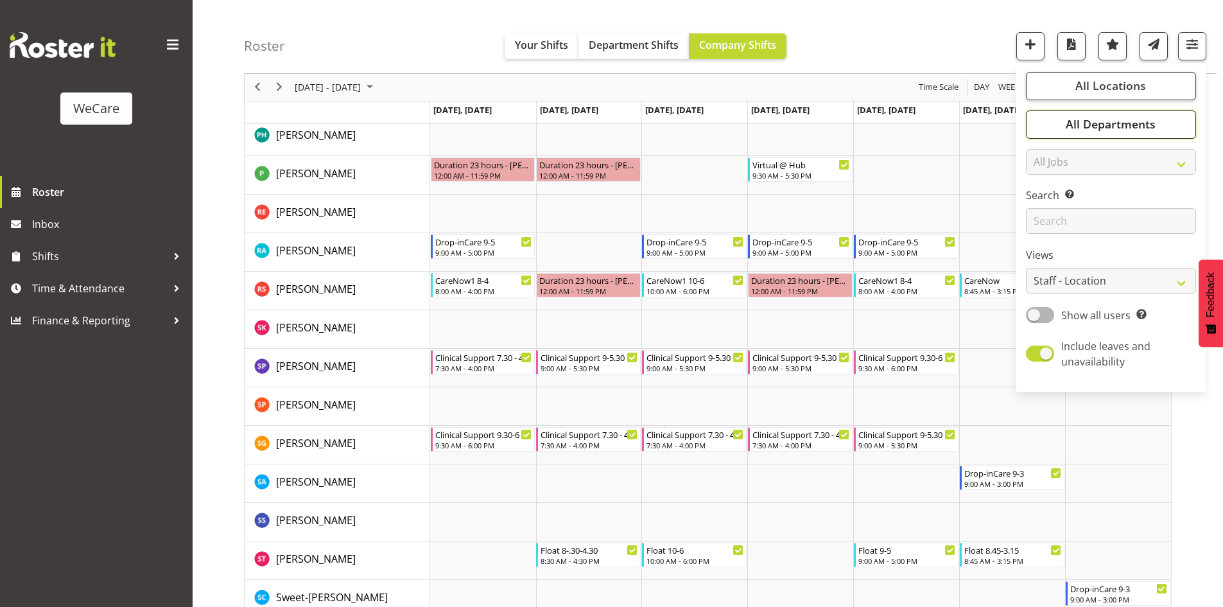
click at [1155, 117] on span "All Departments" at bounding box center [1111, 124] width 90 height 15
click at [1109, 268] on span "Deselect All" at bounding box center [1126, 264] width 52 height 12
checkbox input "false"
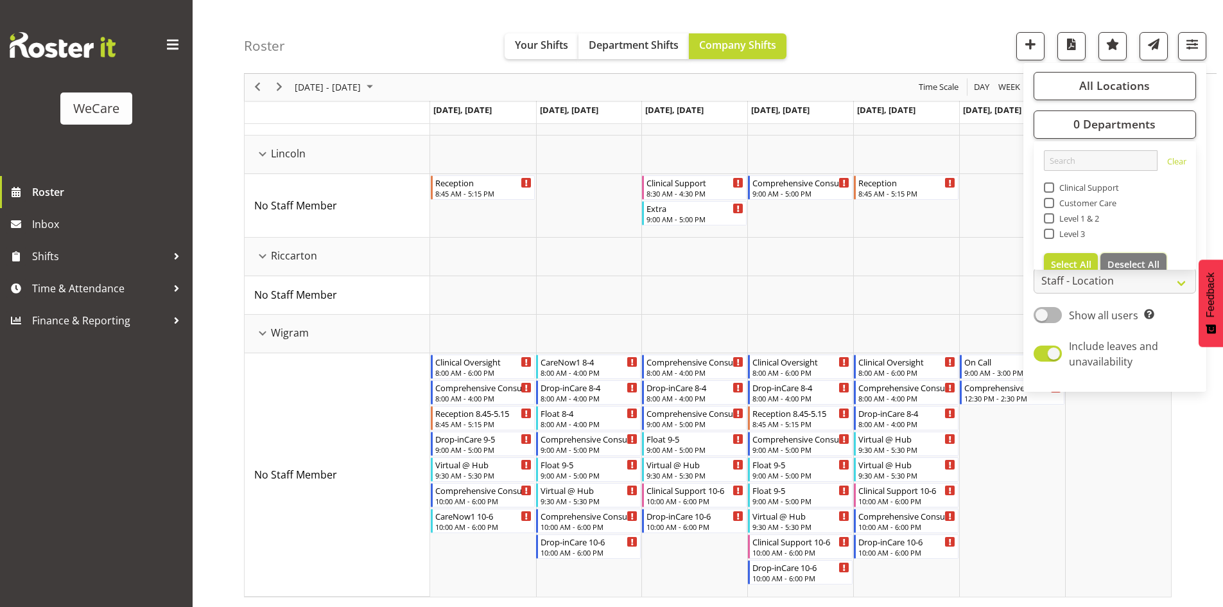
scroll to position [276, 0]
click at [1062, 236] on span "Level 3" at bounding box center [1069, 234] width 31 height 10
click at [1052, 236] on input "Level 3" at bounding box center [1048, 234] width 8 height 8
checkbox input "true"
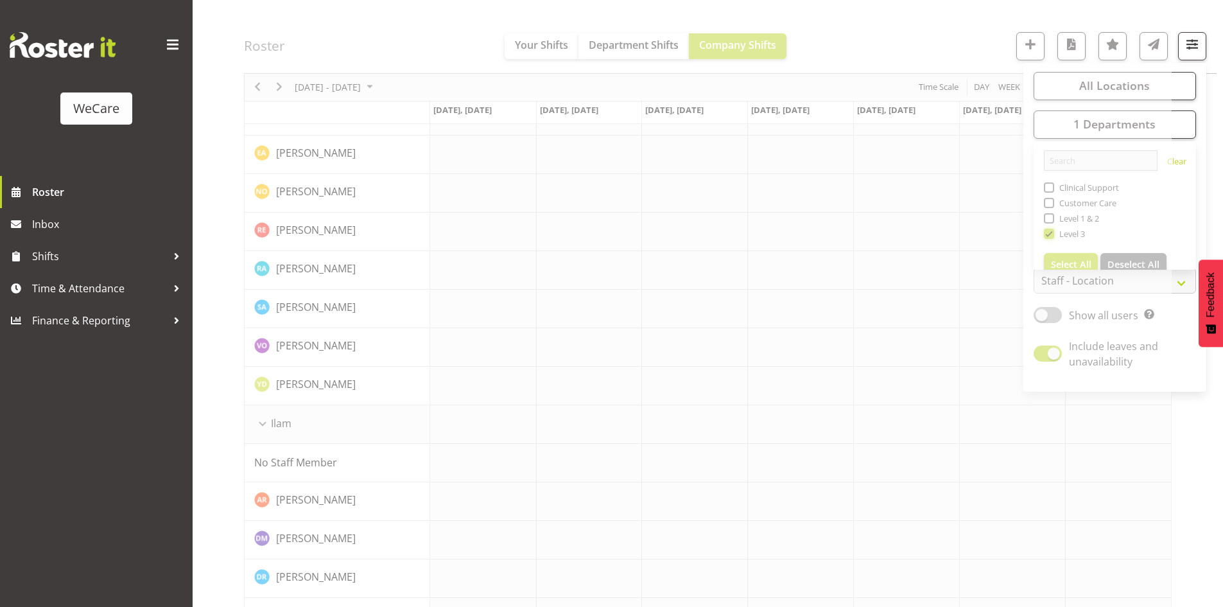
scroll to position [0, 0]
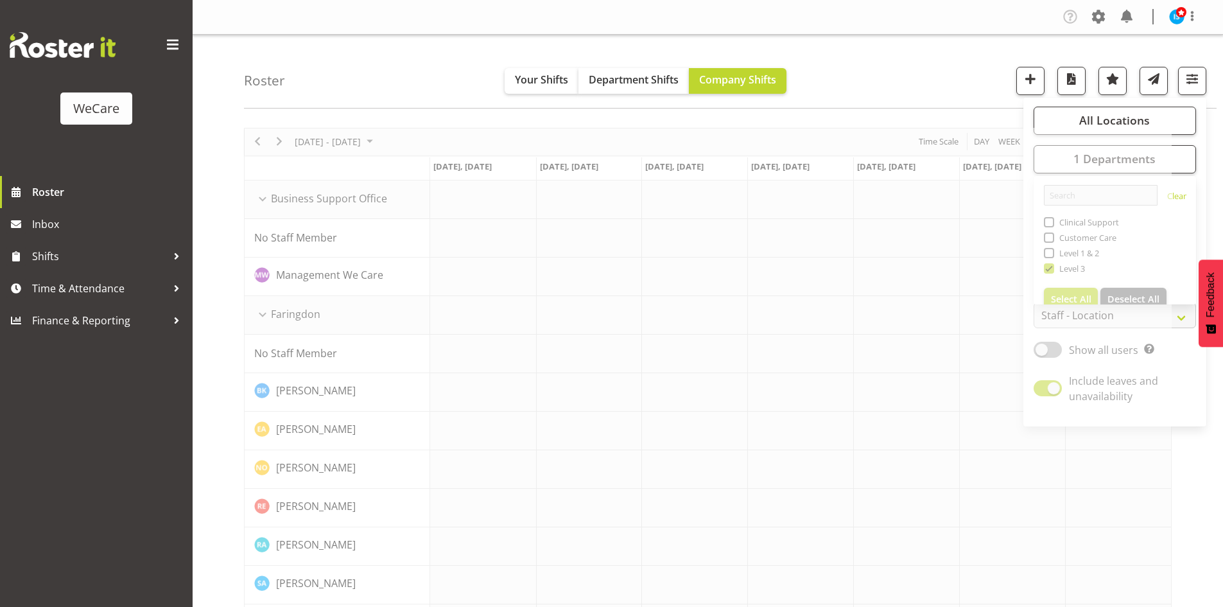
click at [855, 73] on div "Roster Your Shifts Department Shifts Company Shifts All Locations Clear Busines…" at bounding box center [730, 72] width 973 height 74
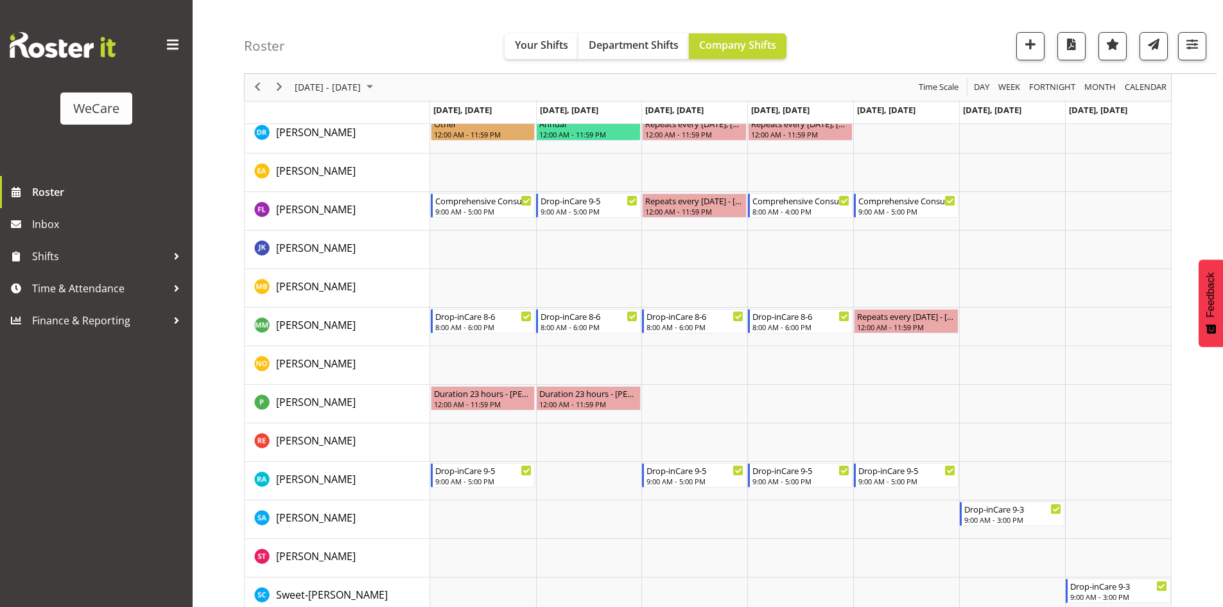
scroll to position [2111, 0]
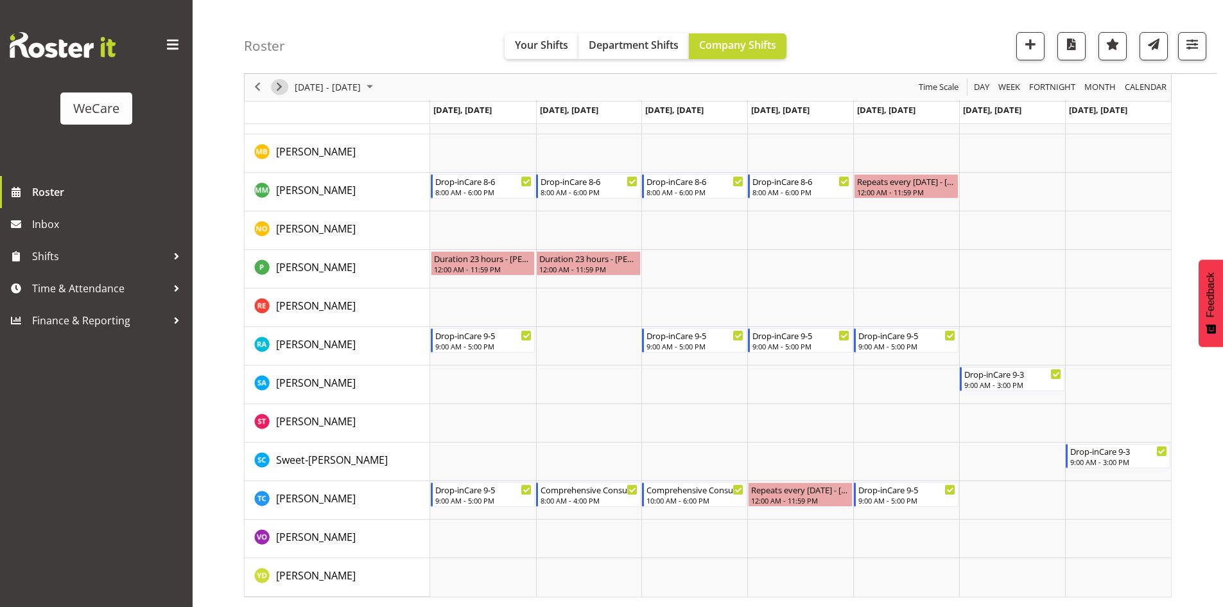
click at [281, 89] on span "Next" at bounding box center [279, 88] width 15 height 16
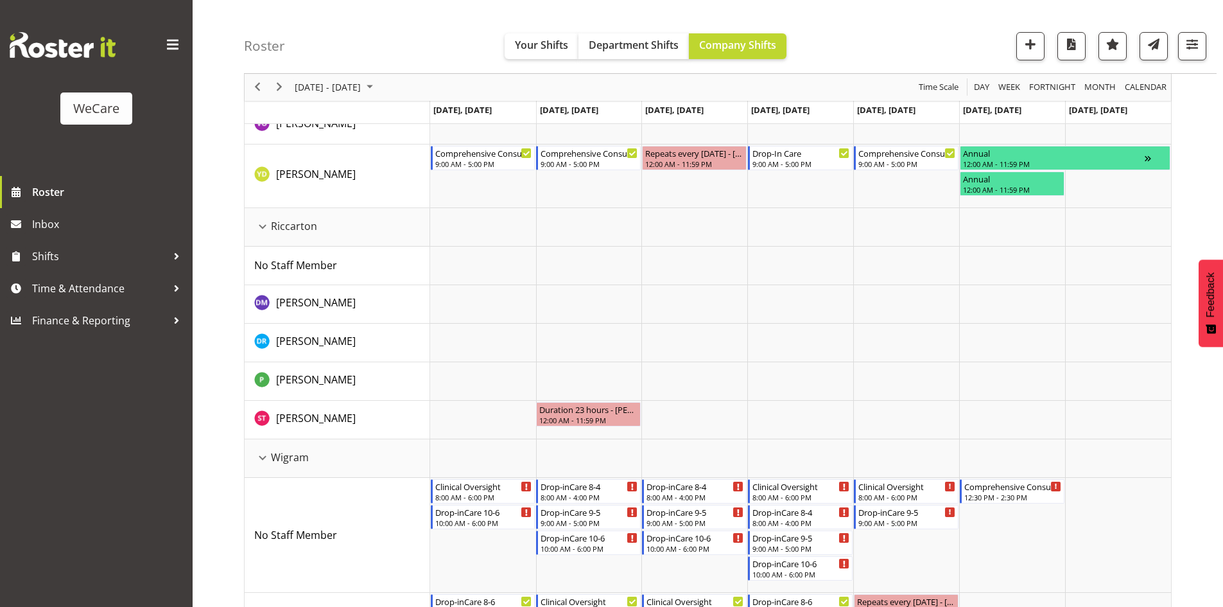
scroll to position [1405, 0]
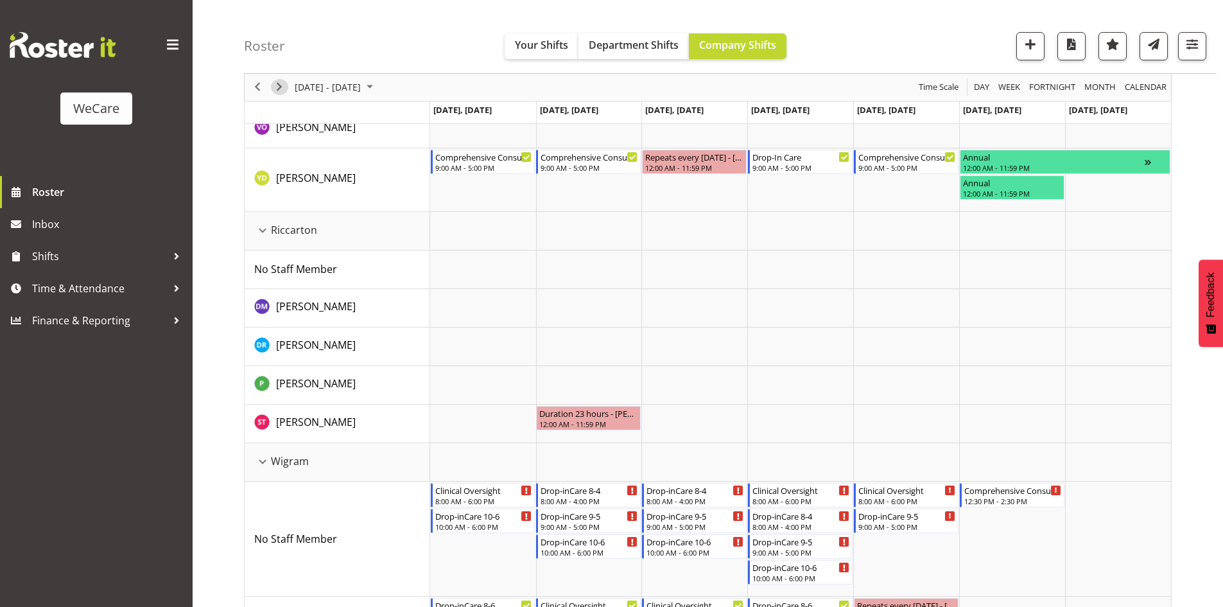
click at [279, 91] on span "Next" at bounding box center [279, 88] width 15 height 16
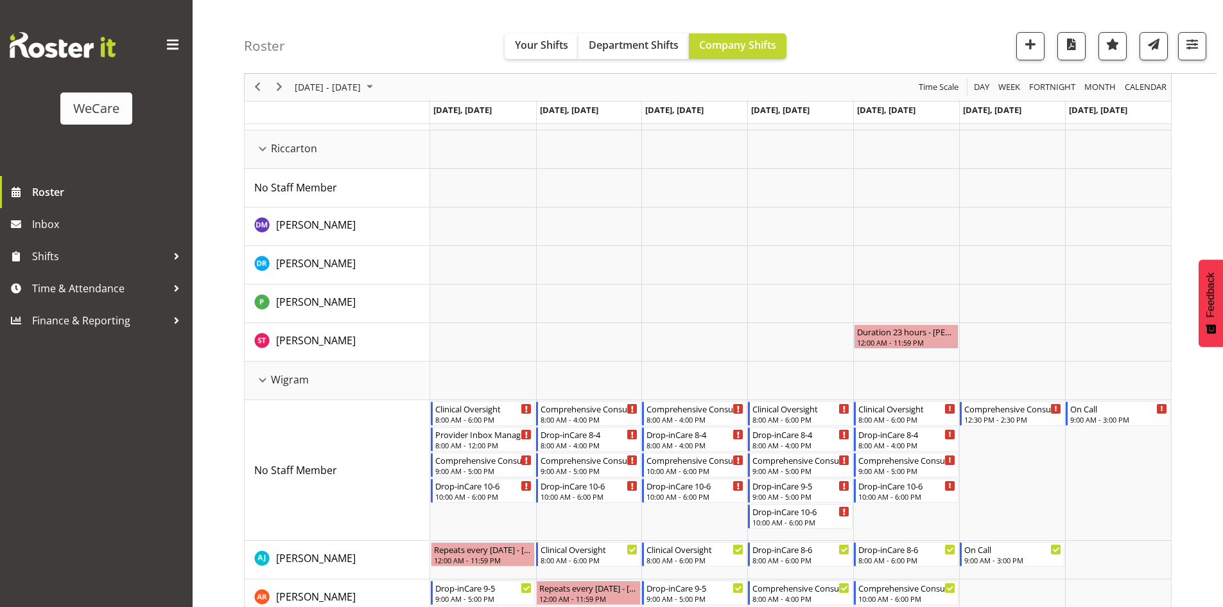
scroll to position [1356, 0]
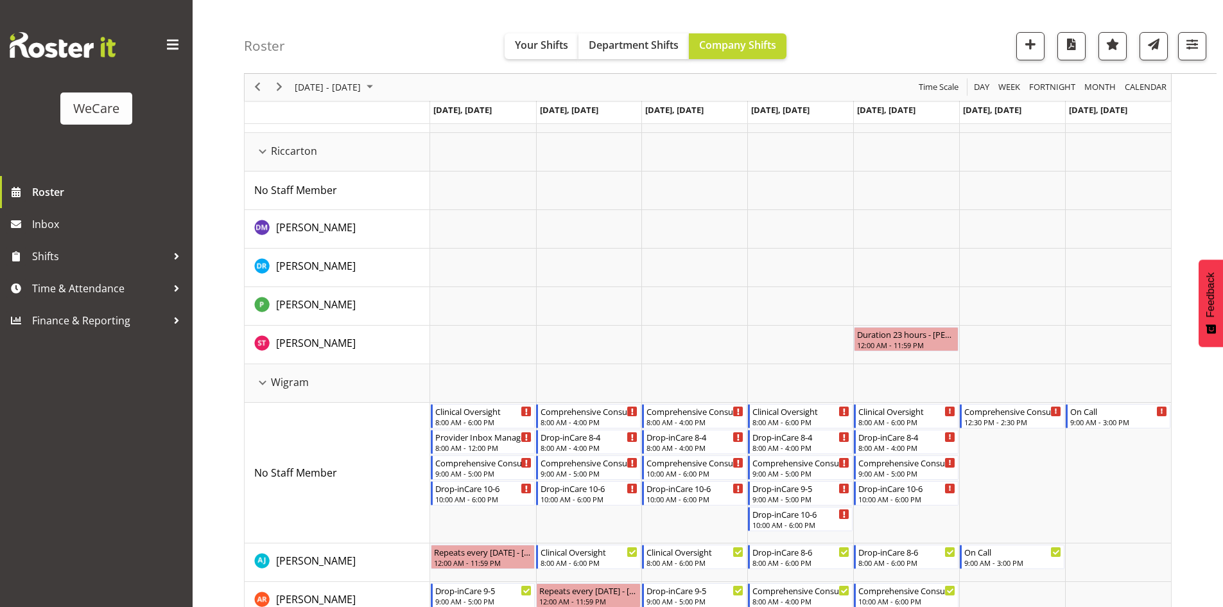
click at [282, 96] on div "next period" at bounding box center [279, 87] width 22 height 27
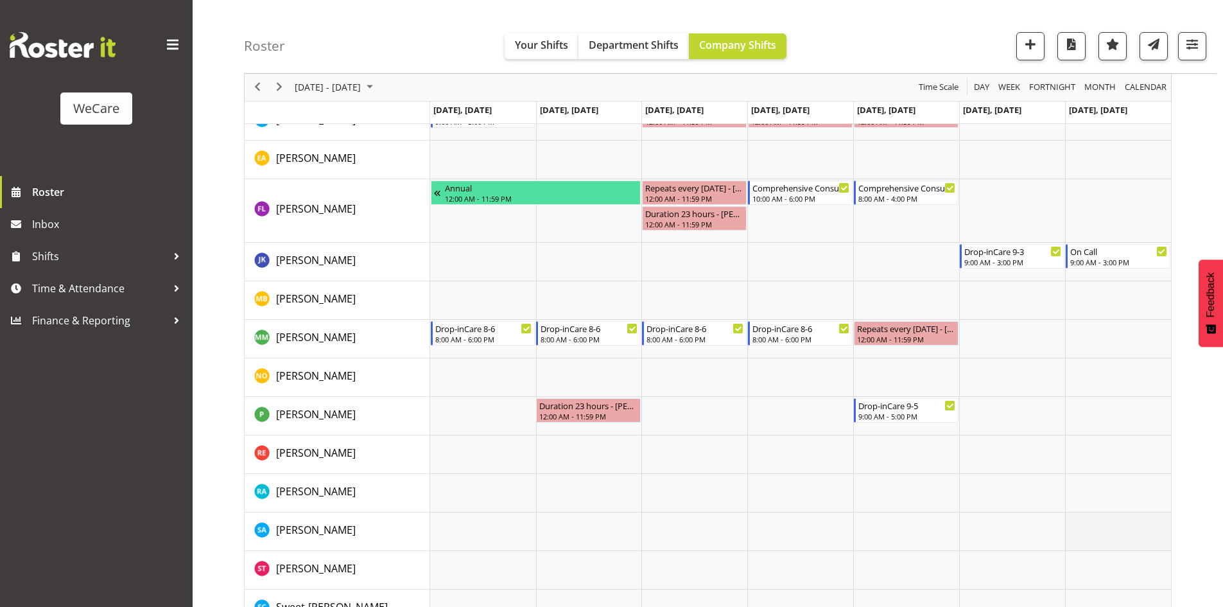
scroll to position [1790, 0]
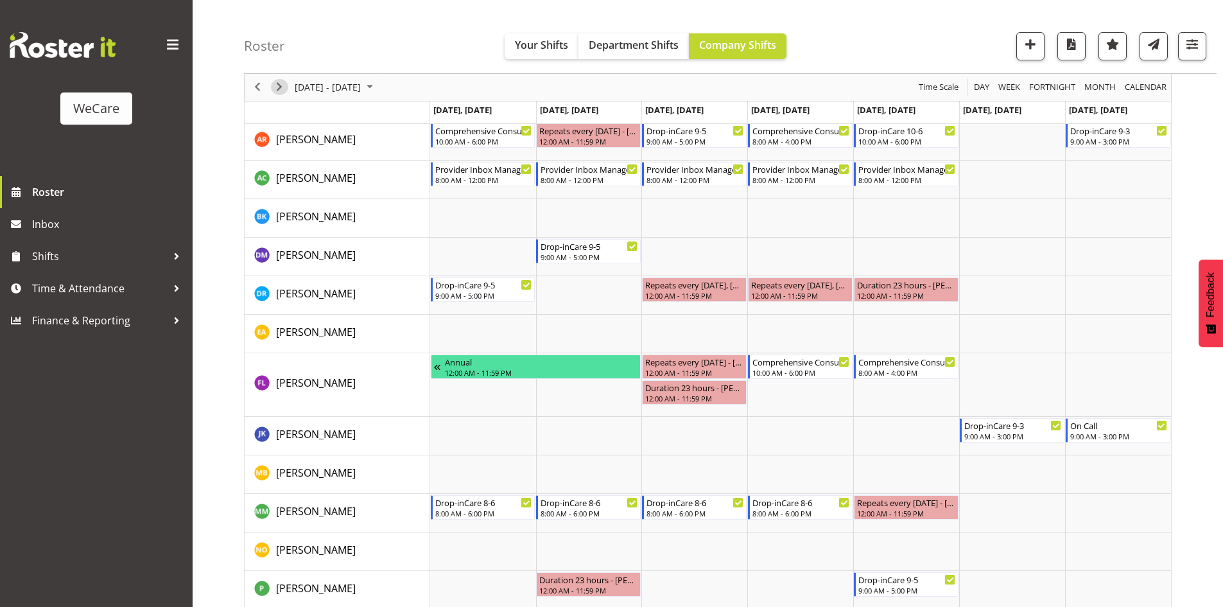
click at [284, 87] on span "Next" at bounding box center [279, 88] width 15 height 16
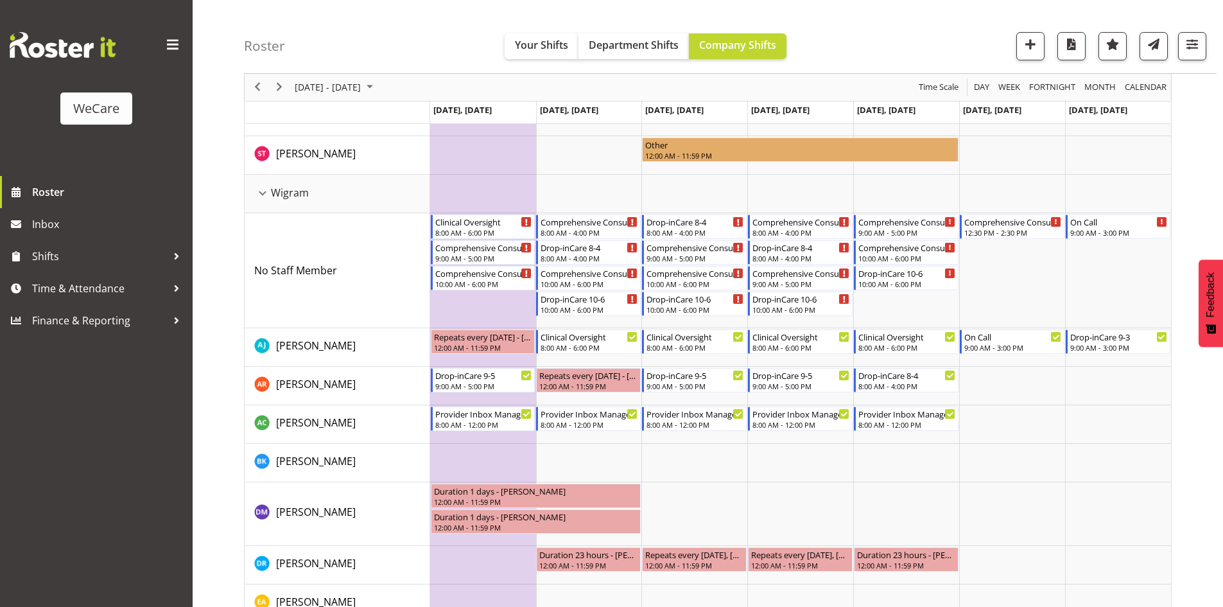
scroll to position [2059, 0]
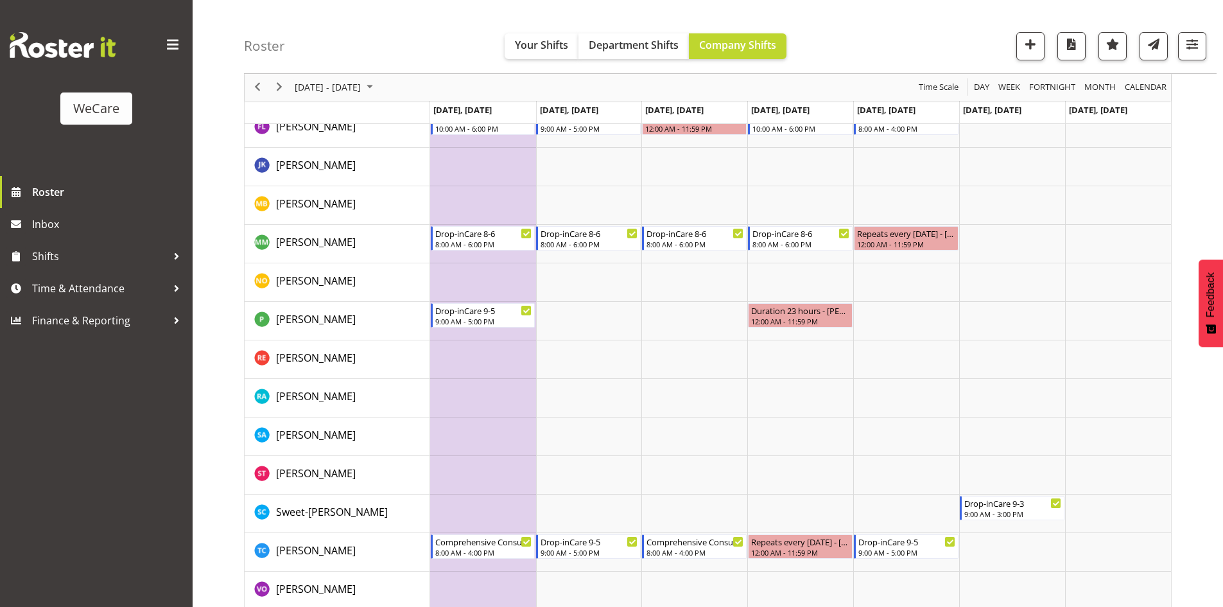
click at [289, 84] on div "next period" at bounding box center [279, 87] width 22 height 27
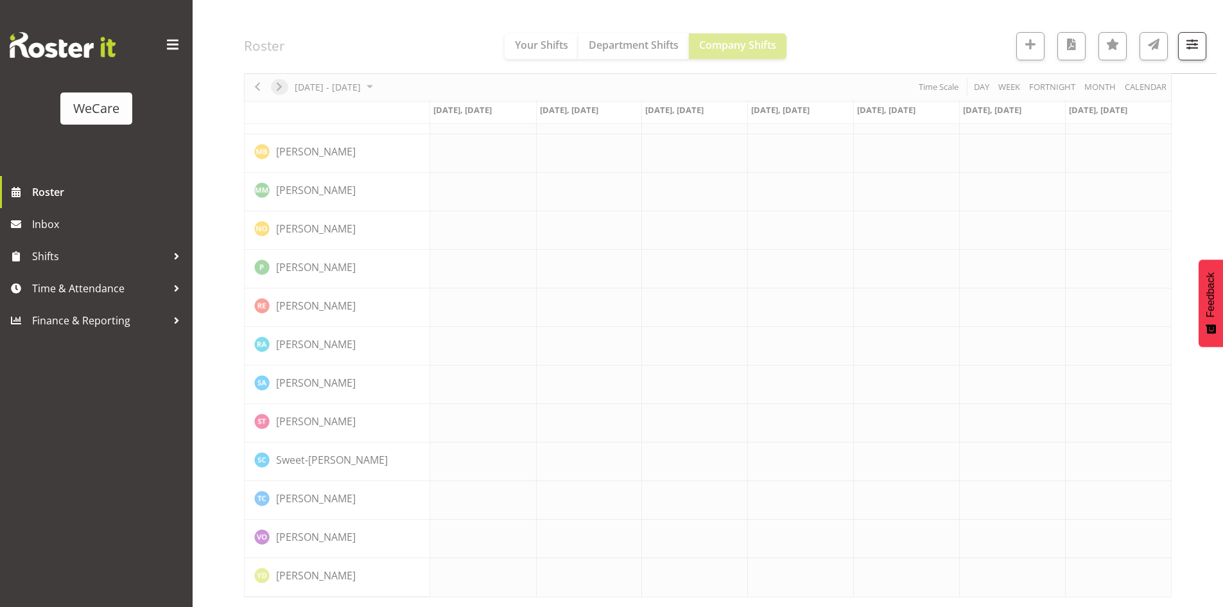
scroll to position [1934, 0]
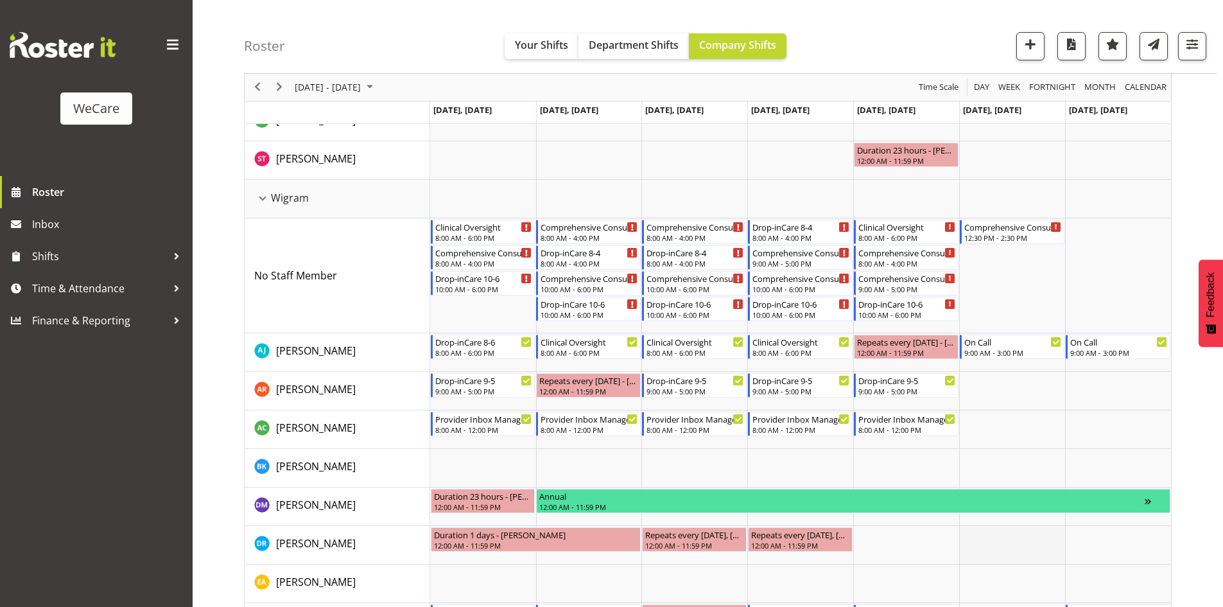
scroll to position [1507, 0]
